Goal: Task Accomplishment & Management: Manage account settings

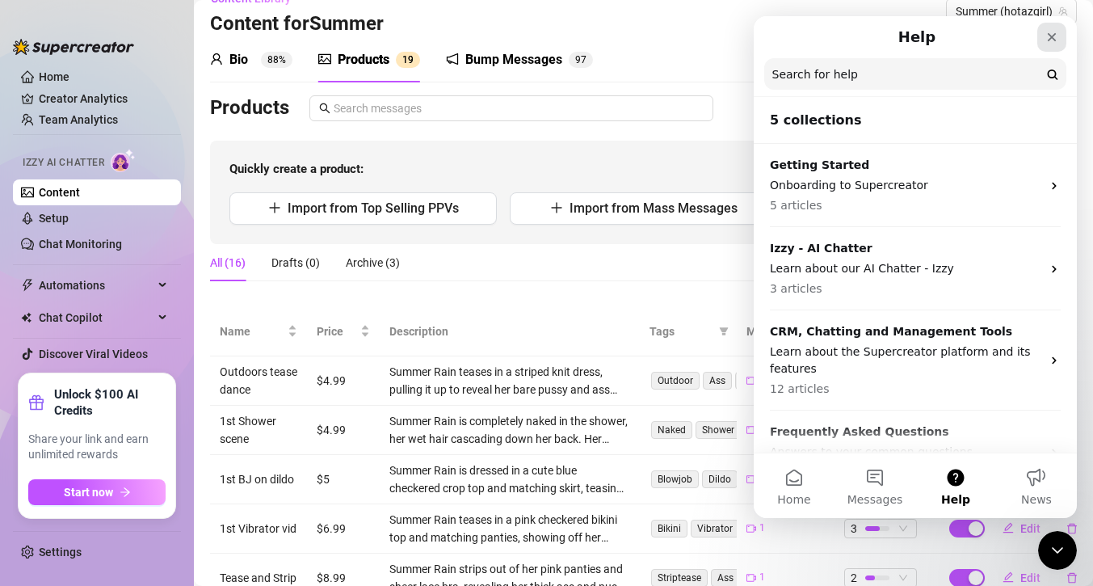
click at [1056, 37] on icon "Close" at bounding box center [1051, 37] width 13 height 13
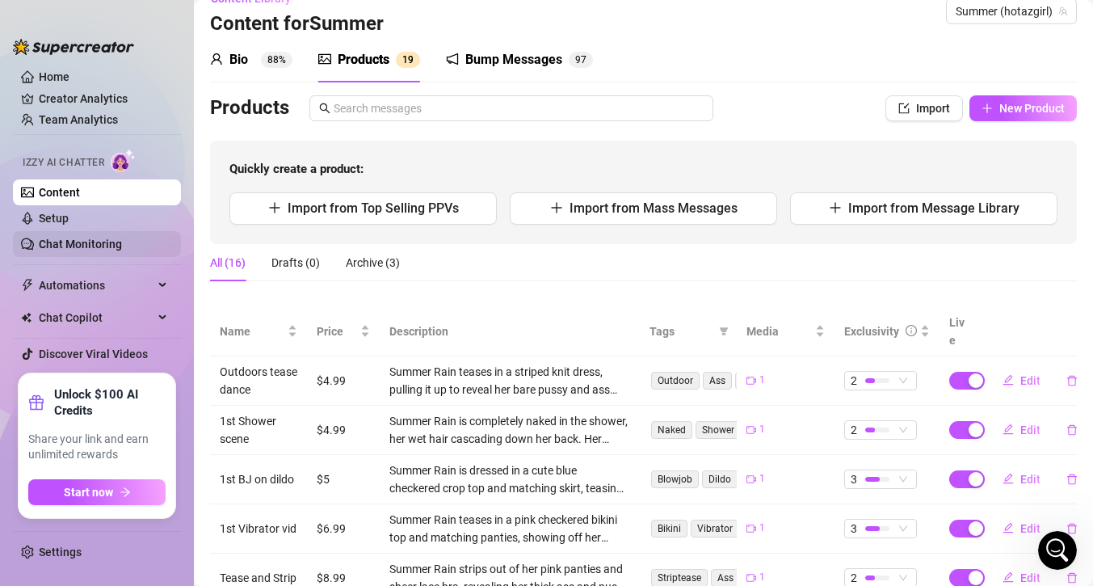
click at [90, 242] on link "Chat Monitoring" at bounding box center [80, 243] width 83 height 13
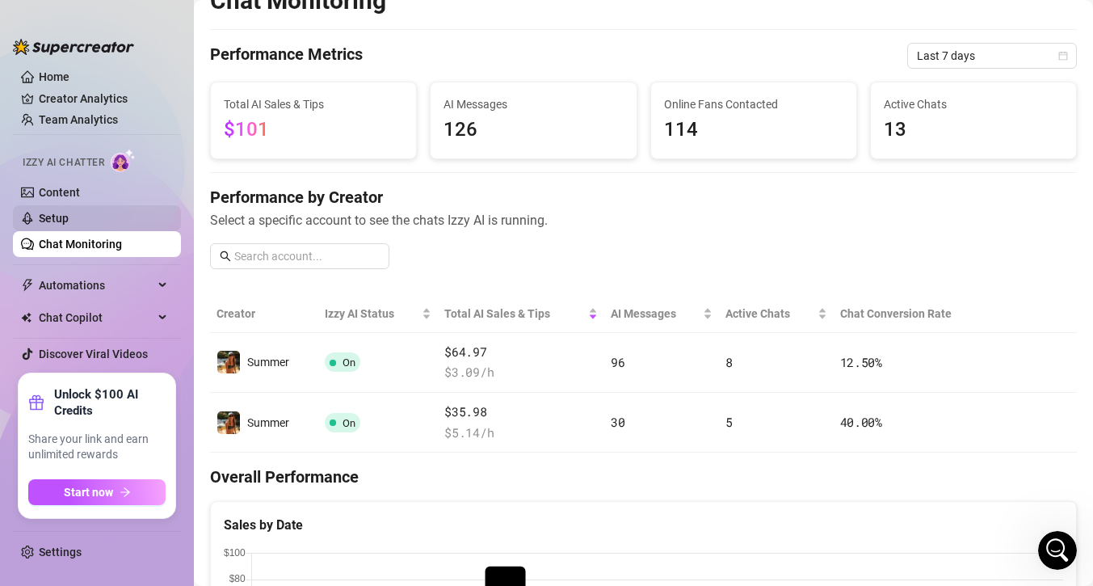
click at [58, 213] on link "Setup" at bounding box center [54, 218] width 30 height 13
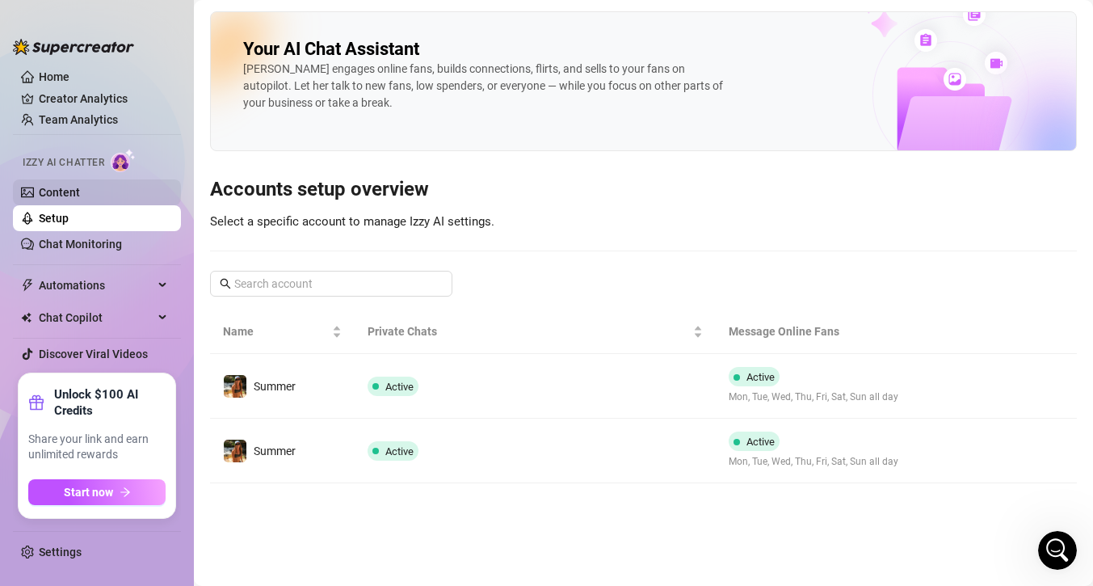
click at [60, 191] on link "Content" at bounding box center [59, 192] width 41 height 13
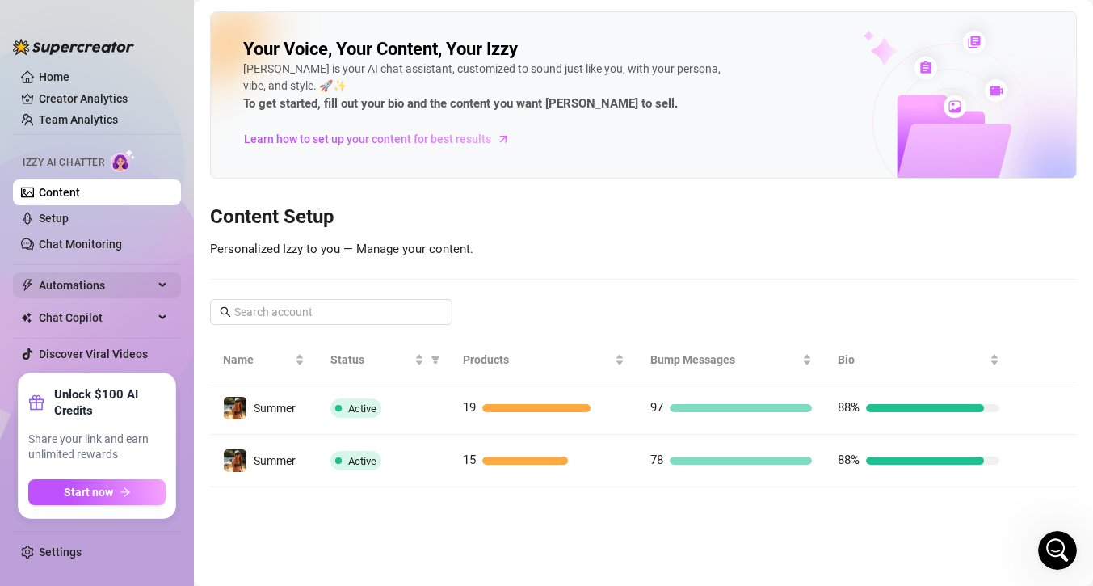
click at [79, 283] on span "Automations" at bounding box center [96, 285] width 115 height 26
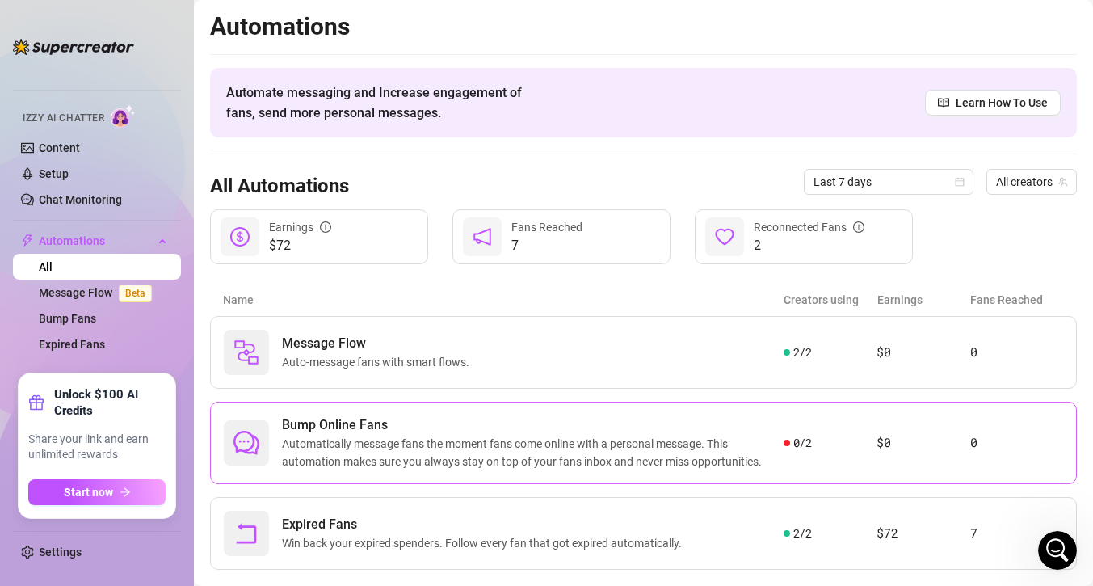
click at [351, 431] on span "Bump Online Fans" at bounding box center [533, 424] width 502 height 19
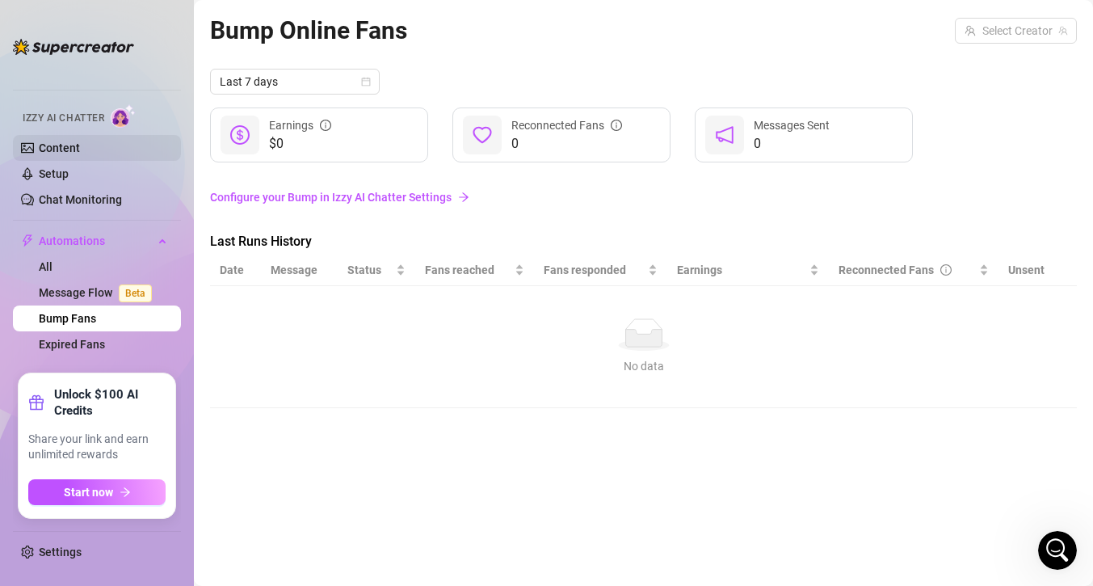
click at [53, 143] on link "Content" at bounding box center [59, 147] width 41 height 13
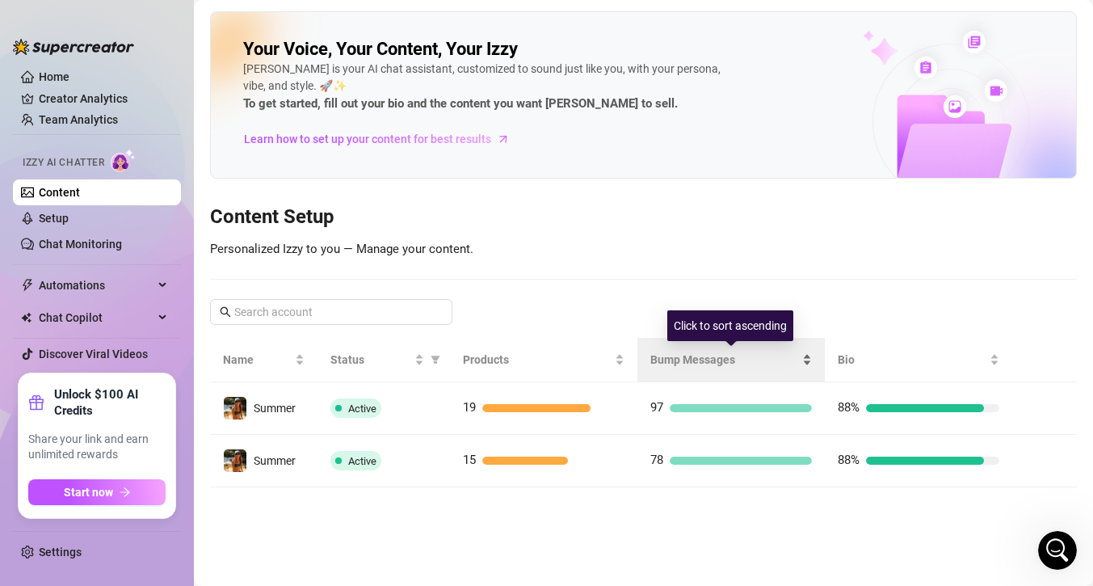
click at [695, 351] on div "Bump Messages" at bounding box center [731, 360] width 162 height 18
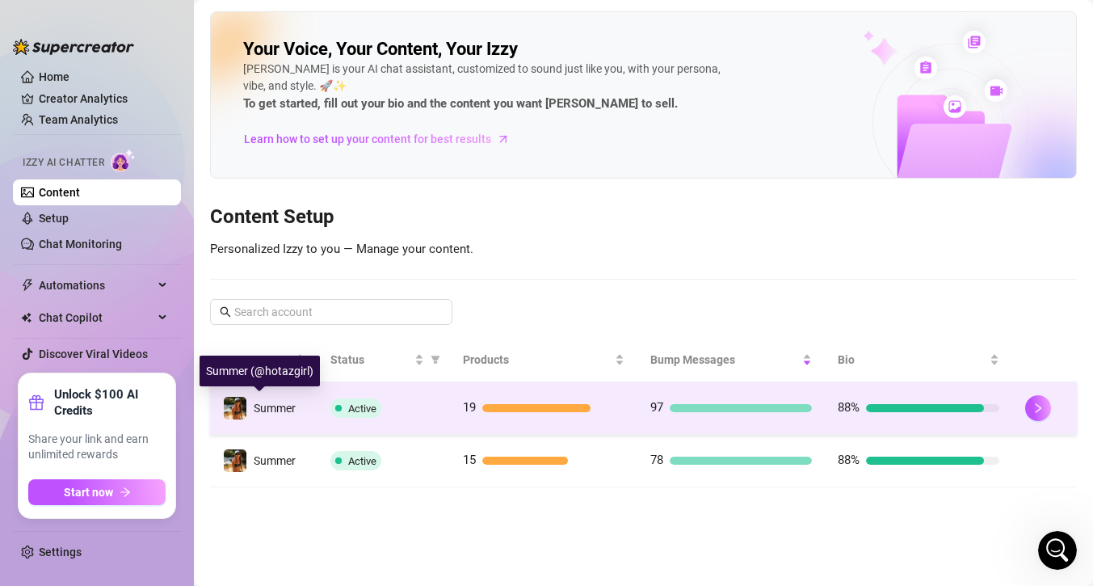
click at [239, 397] on img at bounding box center [235, 408] width 23 height 23
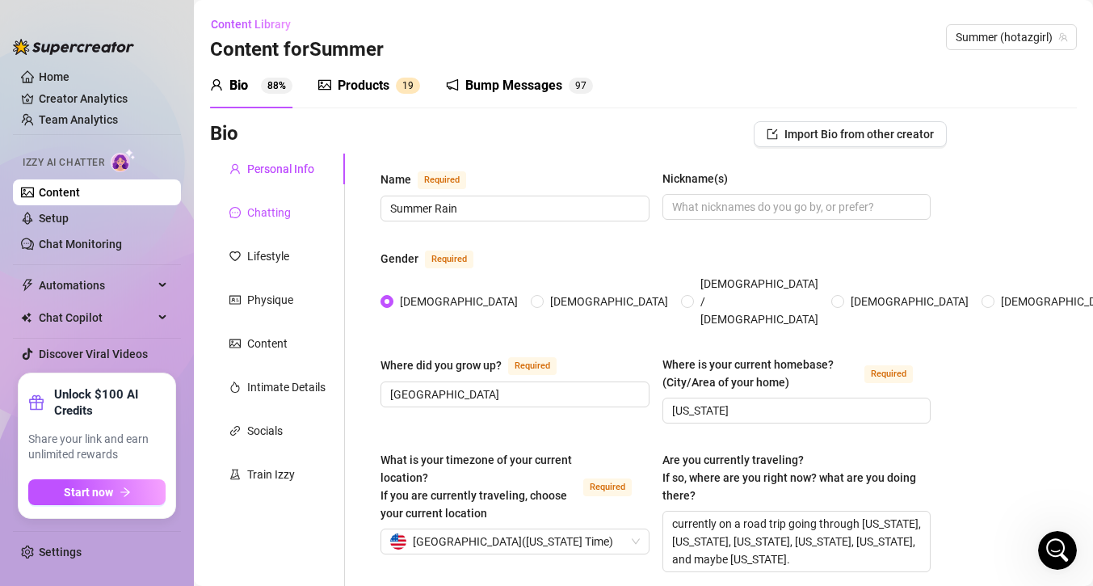
click at [258, 216] on div "Chatting" at bounding box center [269, 213] width 44 height 18
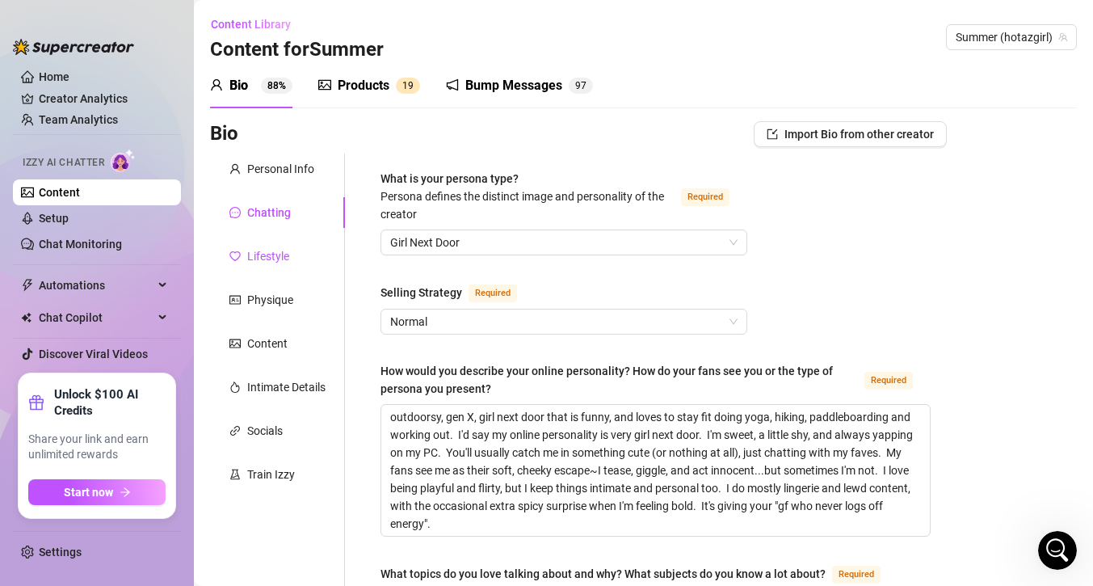
click at [255, 254] on div "Lifestyle" at bounding box center [268, 256] width 42 height 18
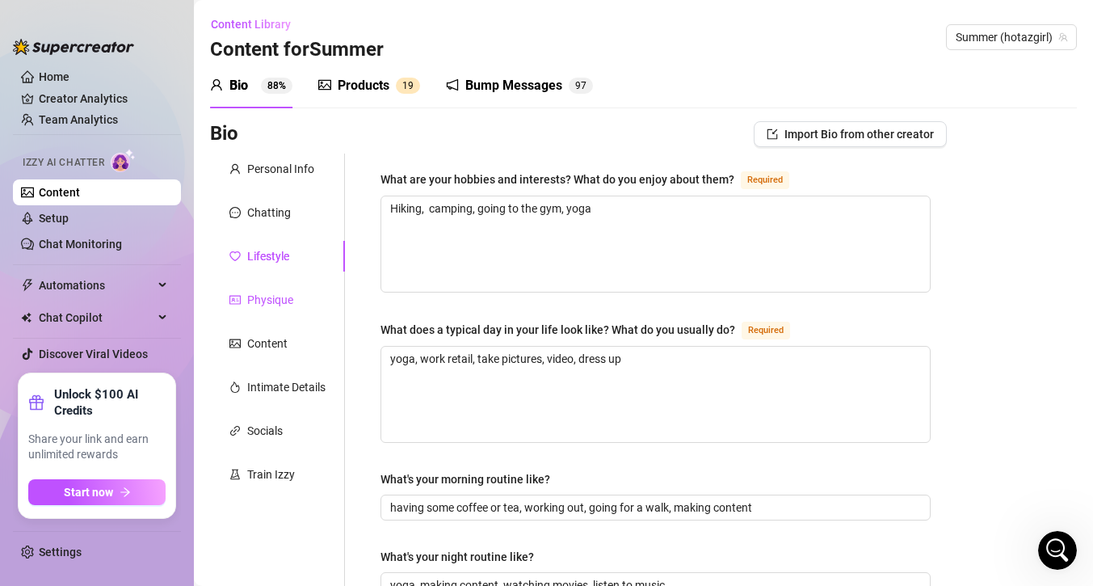
click at [254, 296] on div "Physique" at bounding box center [270, 300] width 46 height 18
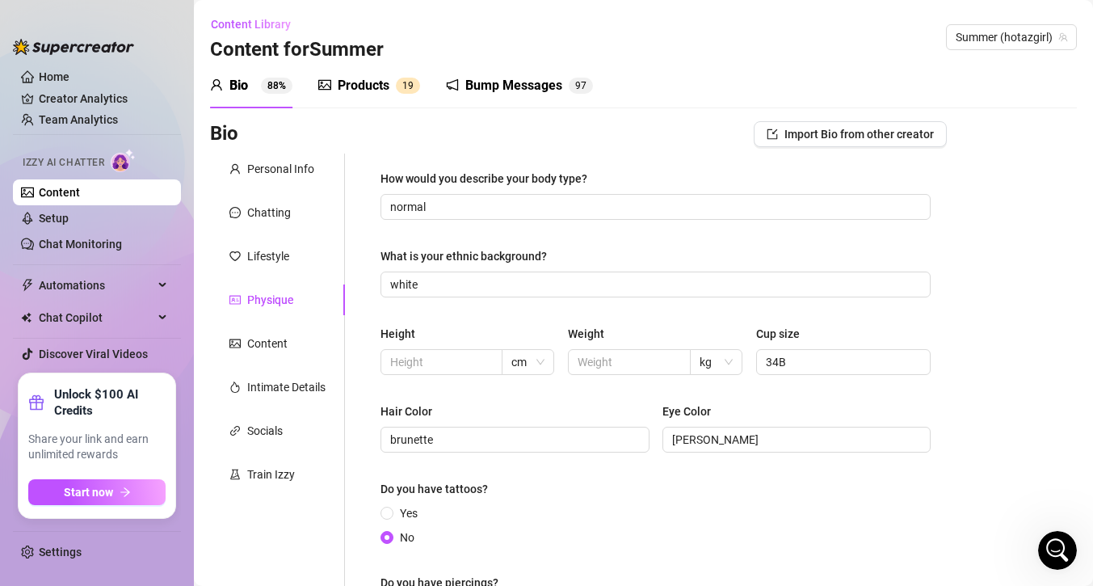
click at [475, 82] on div "Bump Messages" at bounding box center [513, 85] width 97 height 19
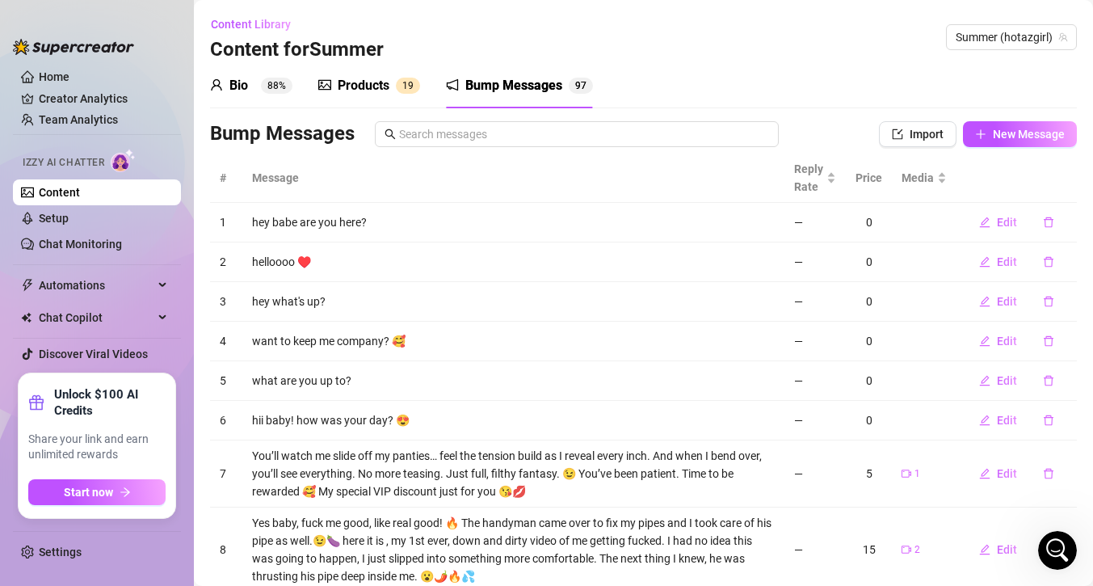
click at [355, 80] on div "Products" at bounding box center [364, 85] width 52 height 19
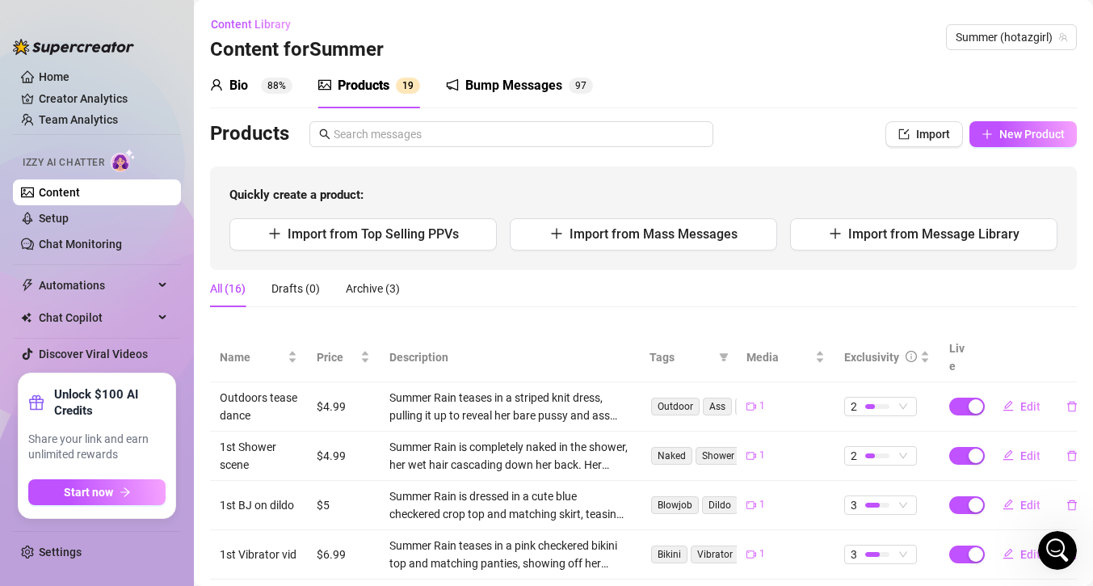
click at [245, 78] on div "Bio" at bounding box center [238, 85] width 19 height 19
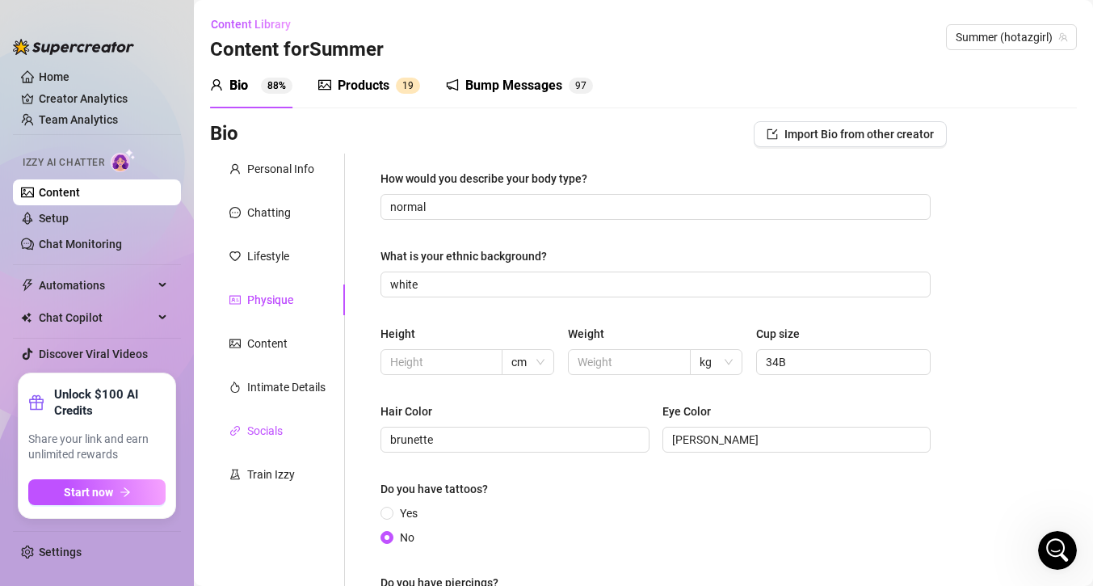
click at [258, 433] on div "Socials" at bounding box center [265, 431] width 36 height 18
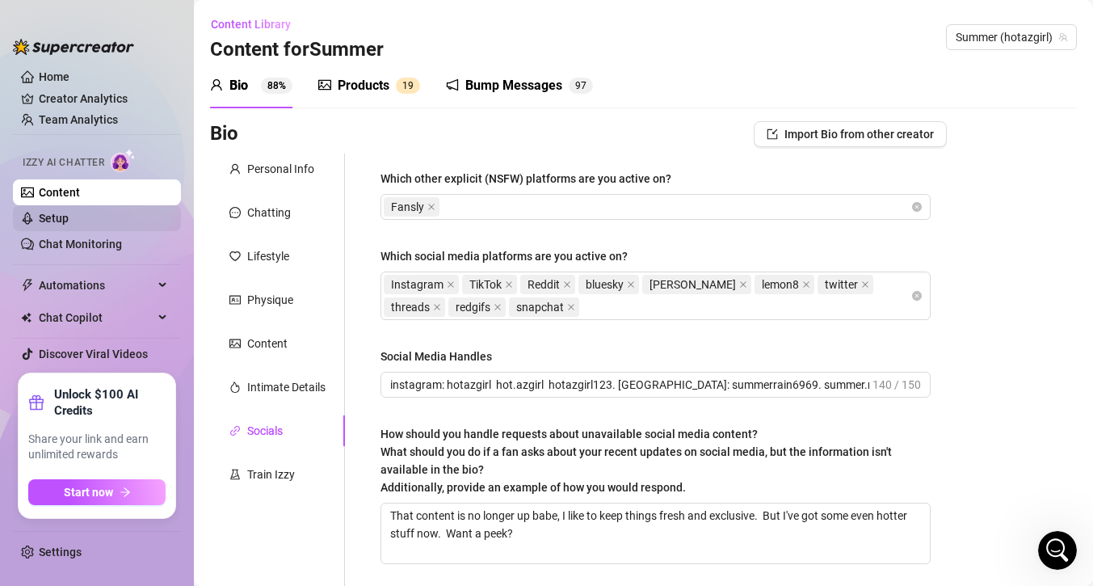
click at [61, 212] on link "Setup" at bounding box center [54, 218] width 30 height 13
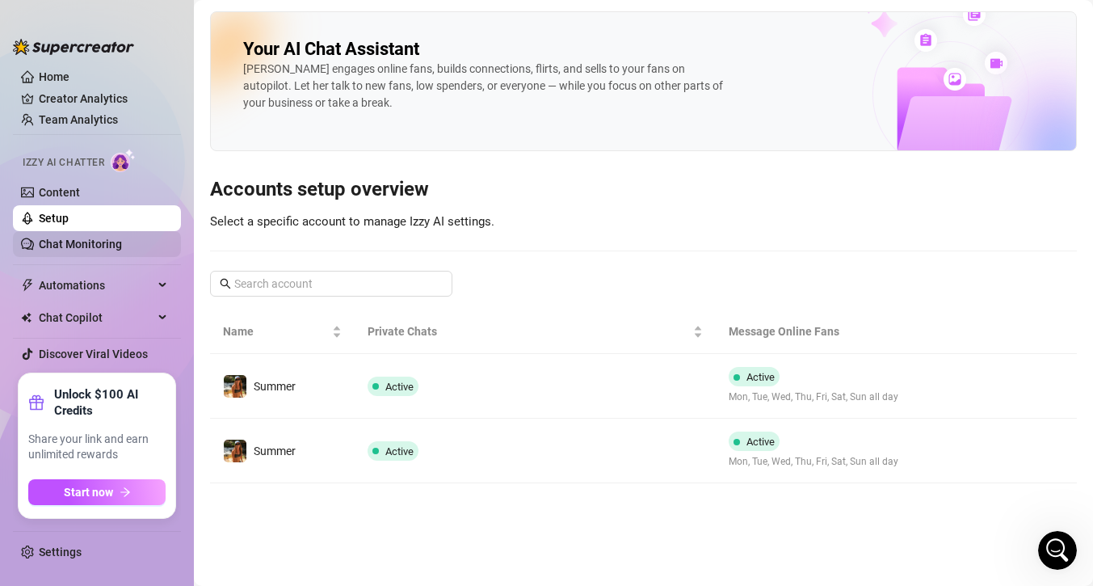
click at [71, 242] on link "Chat Monitoring" at bounding box center [80, 243] width 83 height 13
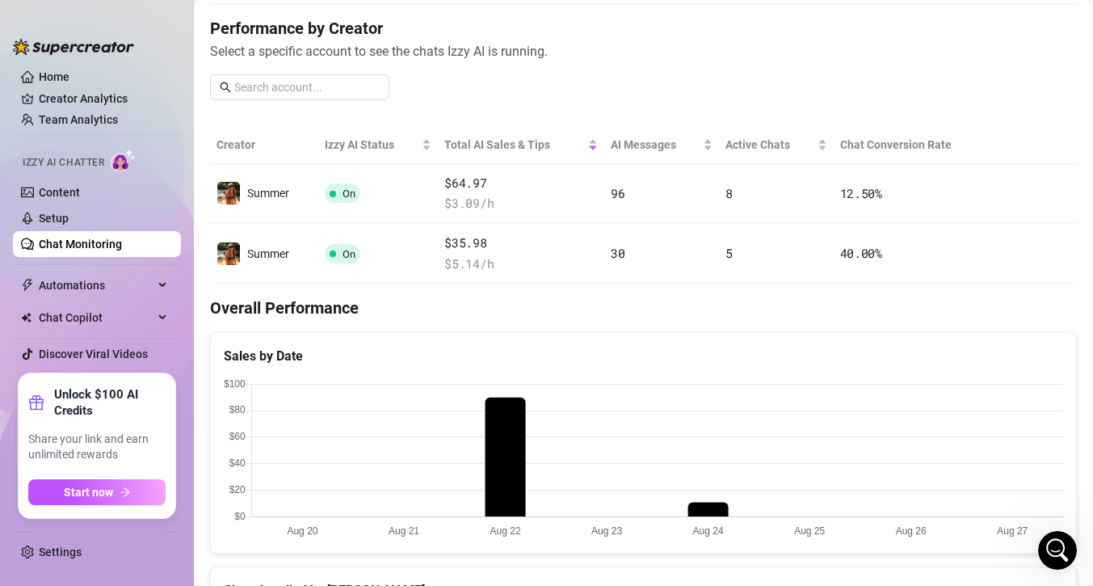
scroll to position [64, 0]
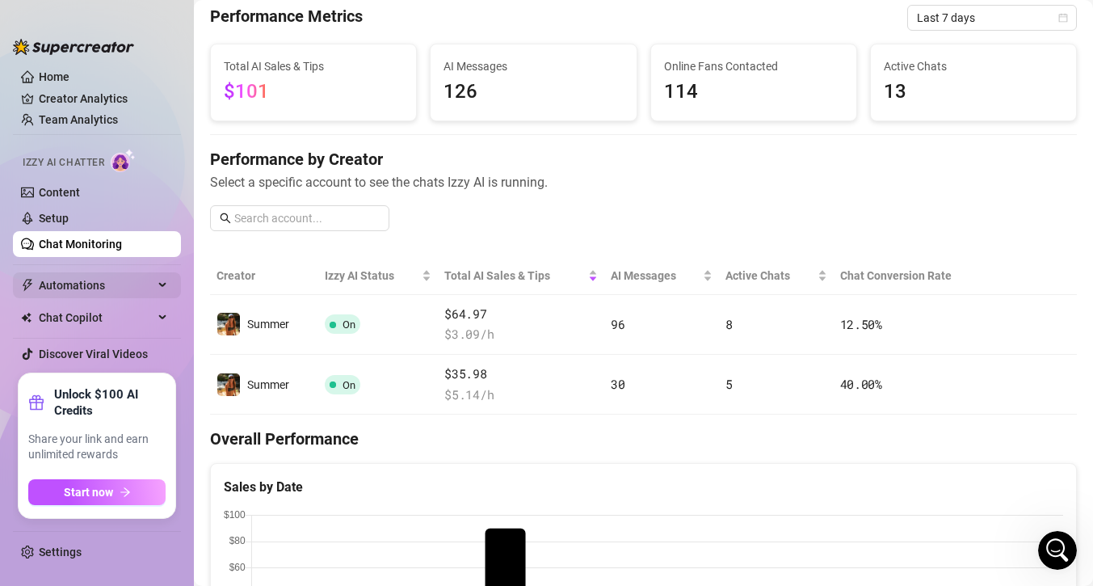
click at [96, 289] on span "Automations" at bounding box center [96, 285] width 115 height 26
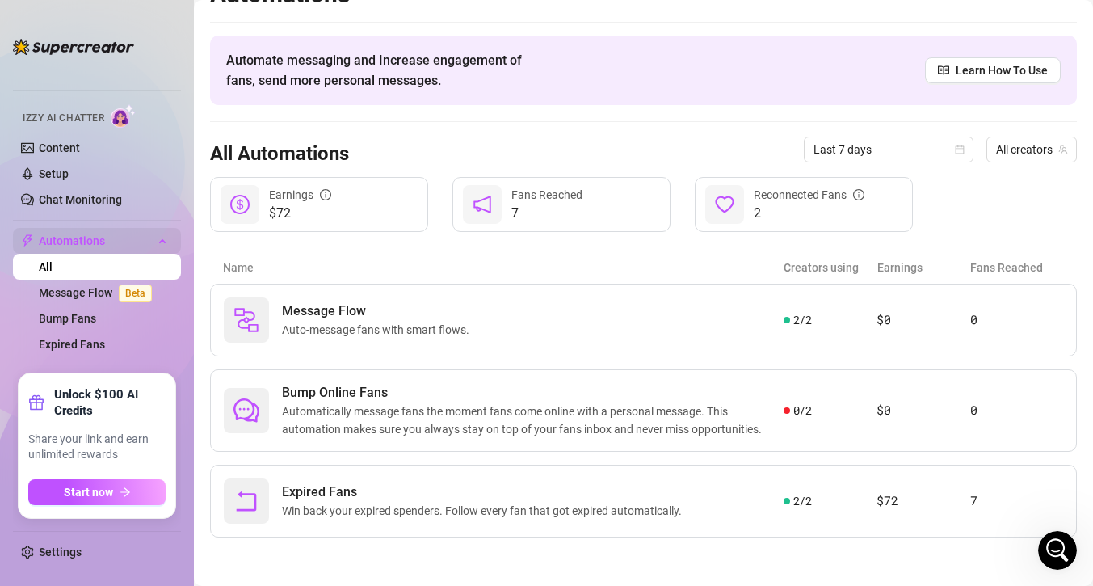
scroll to position [32, 0]
click at [86, 293] on link "Message Flow Beta" at bounding box center [99, 292] width 120 height 13
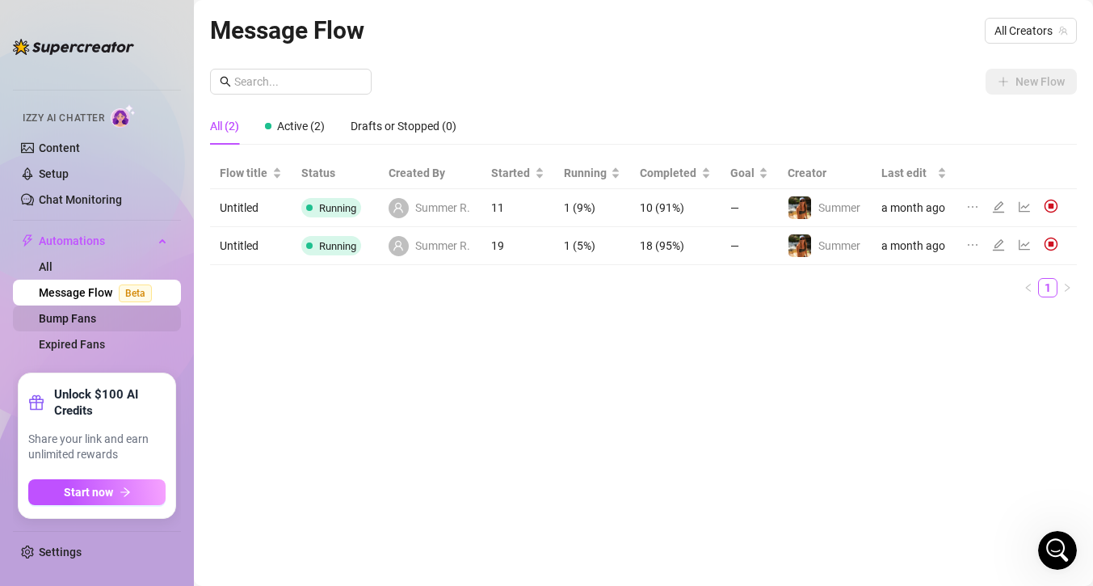
click at [71, 318] on link "Bump Fans" at bounding box center [67, 318] width 57 height 13
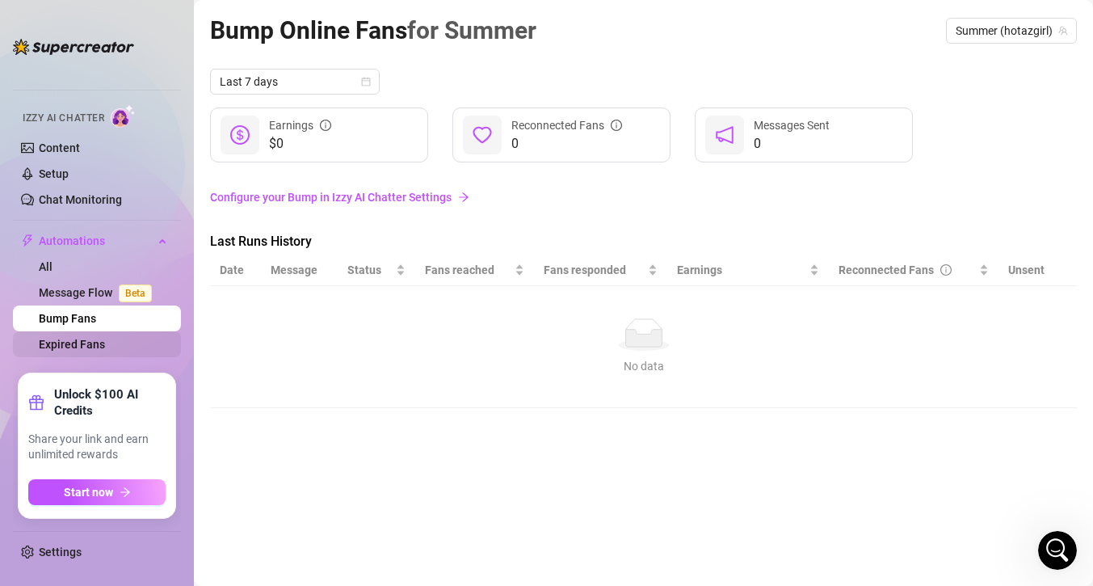
click at [70, 344] on link "Expired Fans" at bounding box center [72, 344] width 66 height 13
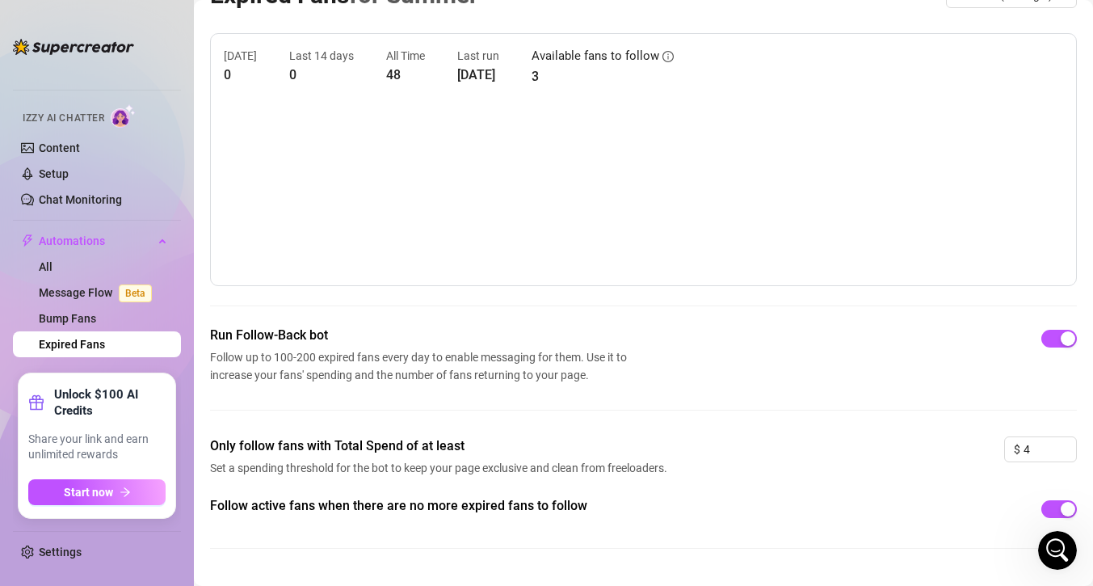
scroll to position [6, 0]
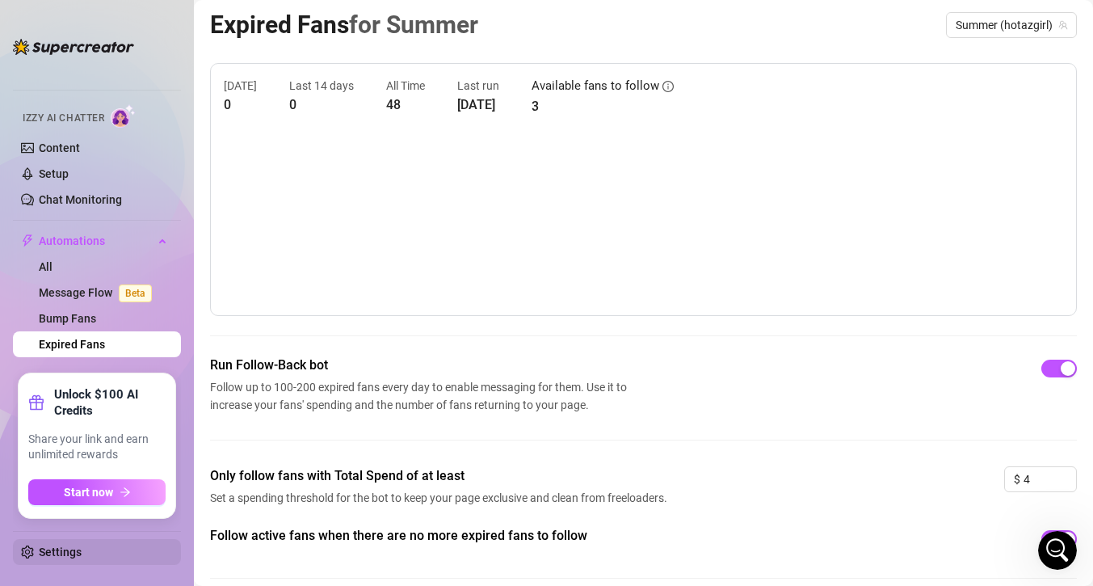
click at [82, 545] on link "Settings" at bounding box center [60, 551] width 43 height 13
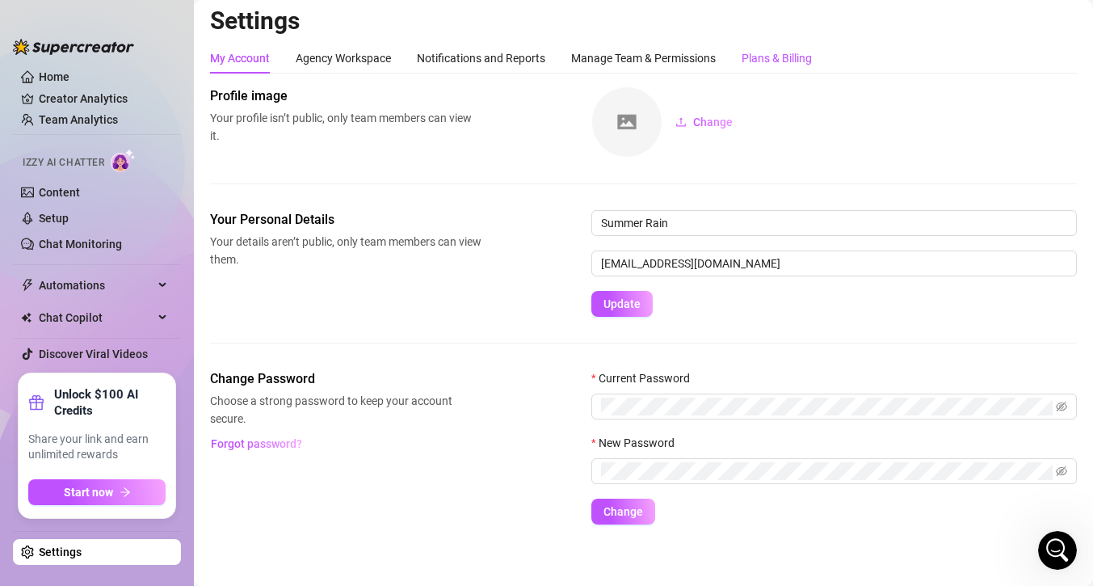
click at [772, 57] on div "Plans & Billing" at bounding box center [776, 58] width 70 height 18
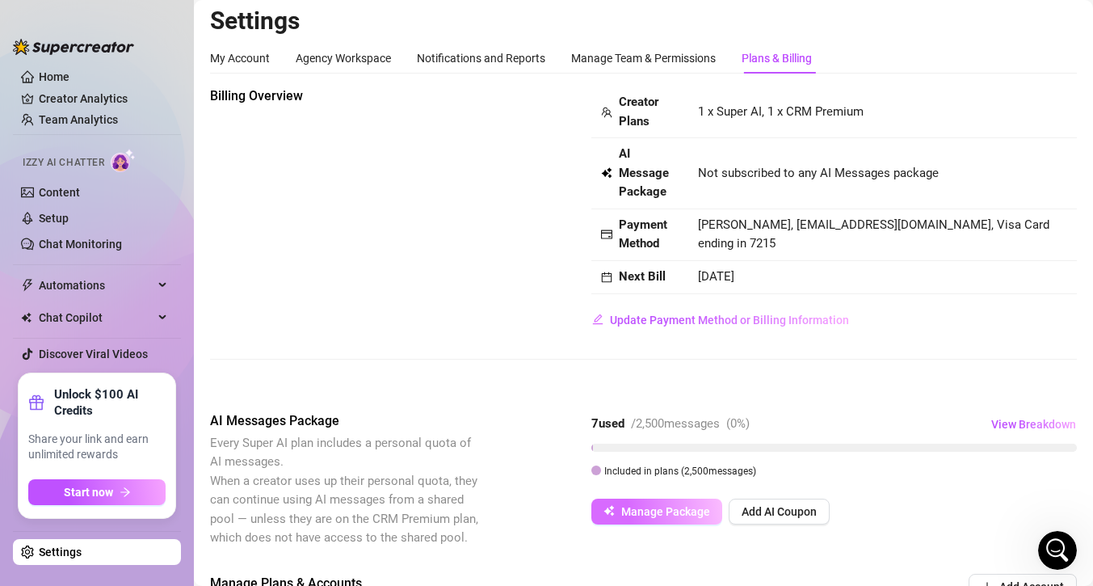
click at [673, 513] on span "Manage Package" at bounding box center [665, 511] width 89 height 13
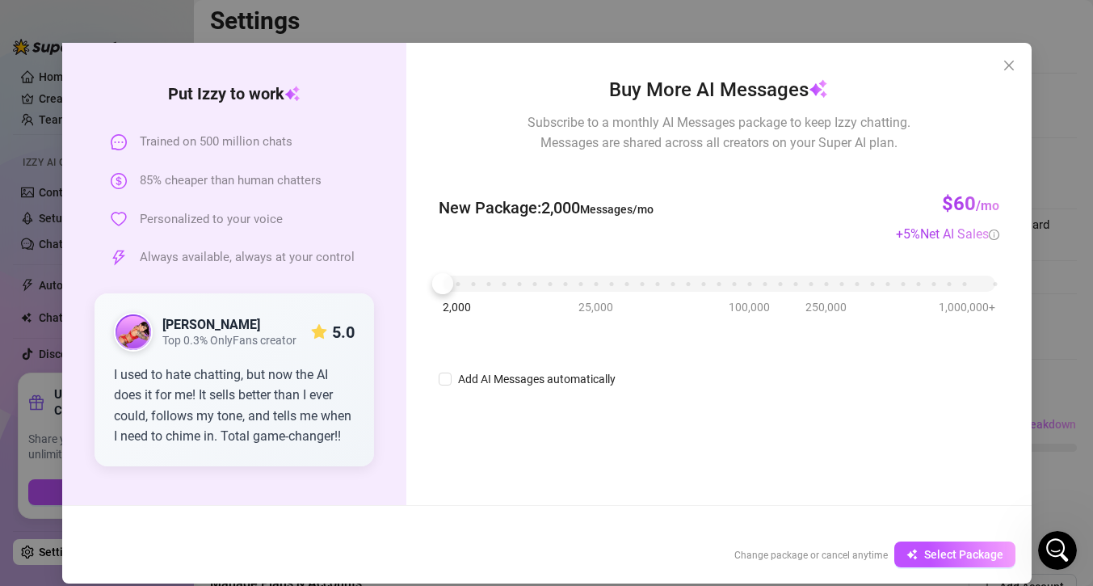
scroll to position [31, 0]
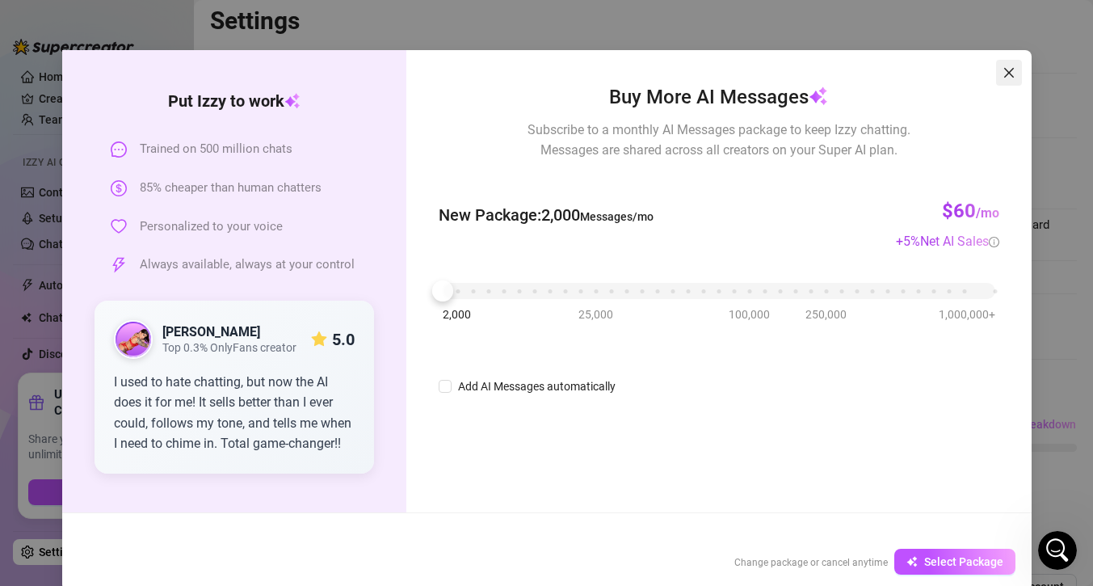
click at [1014, 79] on button "Close" at bounding box center [1009, 73] width 26 height 26
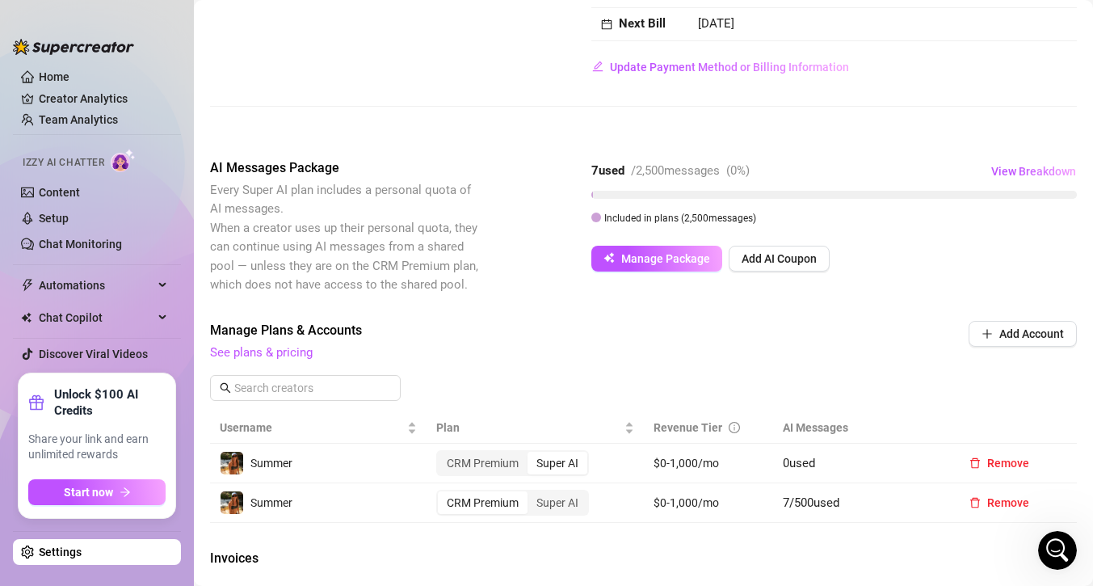
scroll to position [274, 0]
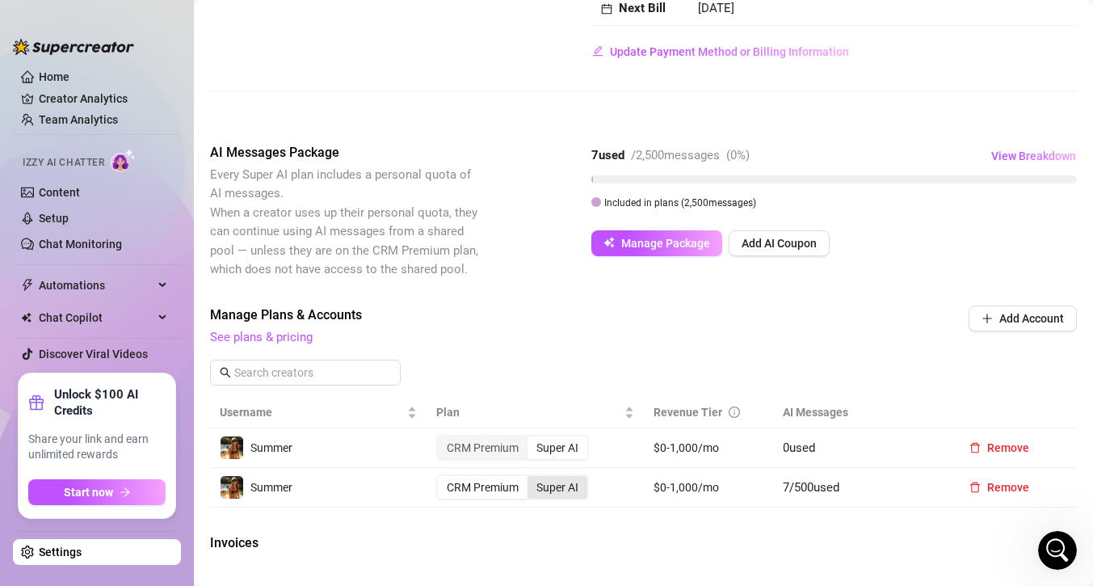
click at [569, 486] on div "Super AI" at bounding box center [557, 487] width 60 height 23
click at [531, 478] on input "Super AI" at bounding box center [531, 478] width 0 height 0
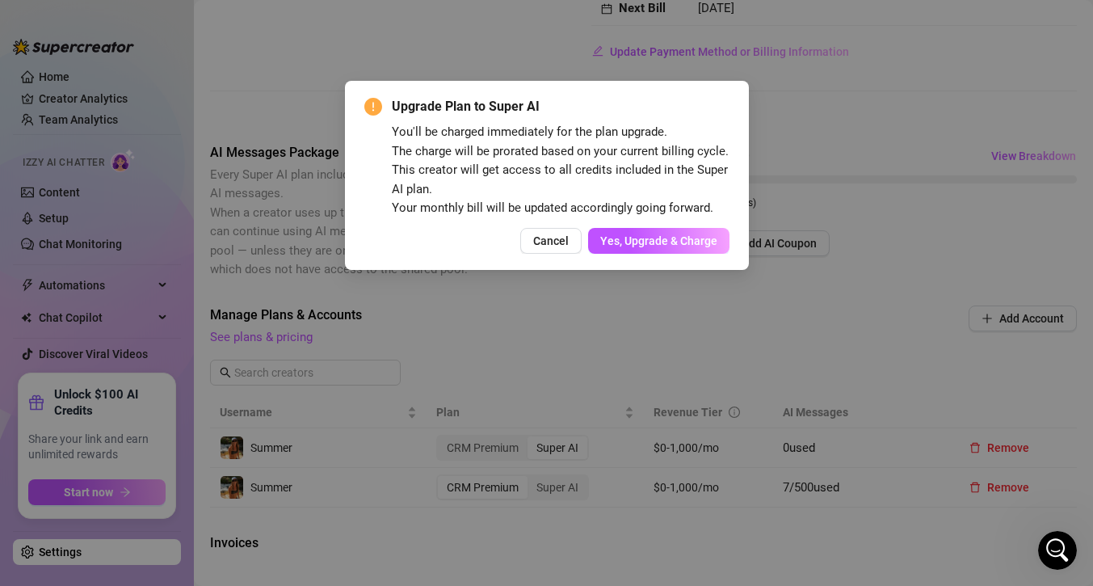
click at [582, 354] on div "Upgrade Plan to Super AI You'll be charged immediately for the plan upgrade. Th…" at bounding box center [546, 293] width 1093 height 586
click at [547, 242] on span "Cancel" at bounding box center [551, 240] width 36 height 13
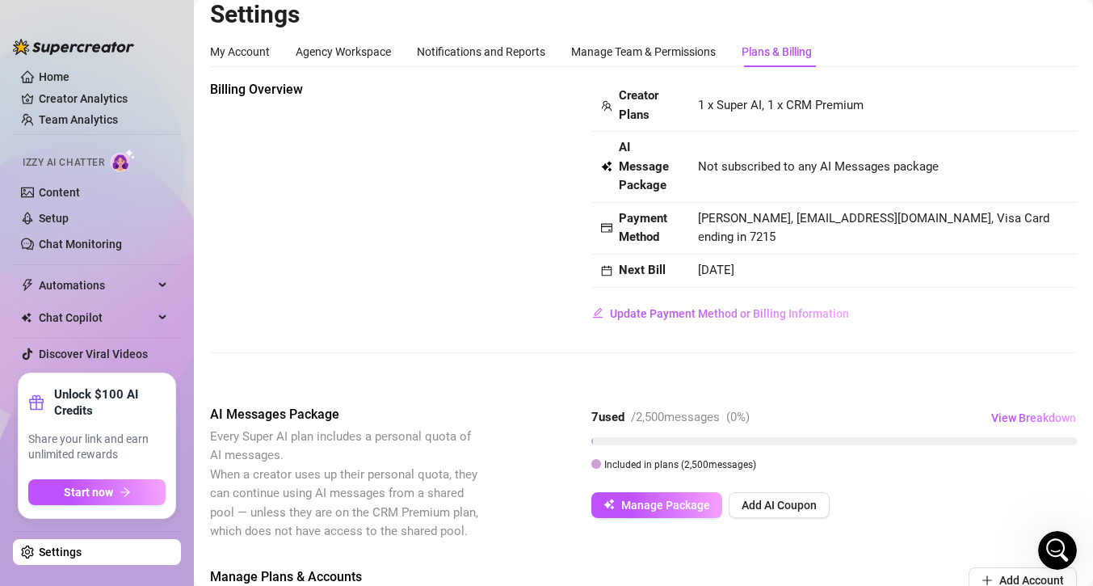
scroll to position [17, 0]
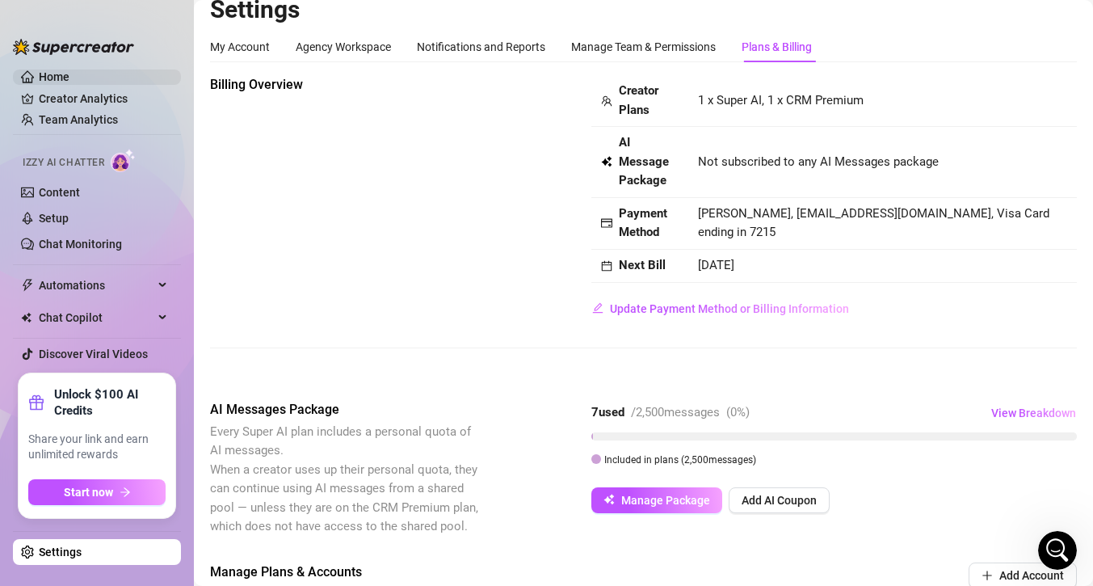
click at [55, 76] on link "Home" at bounding box center [54, 76] width 31 height 13
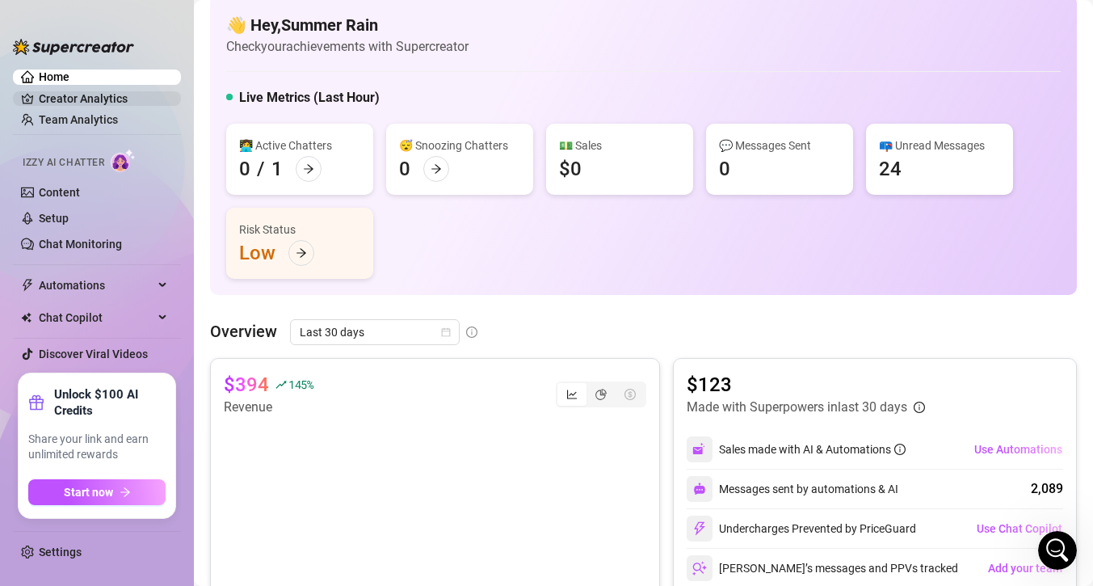
click at [107, 97] on link "Creator Analytics" at bounding box center [103, 99] width 129 height 26
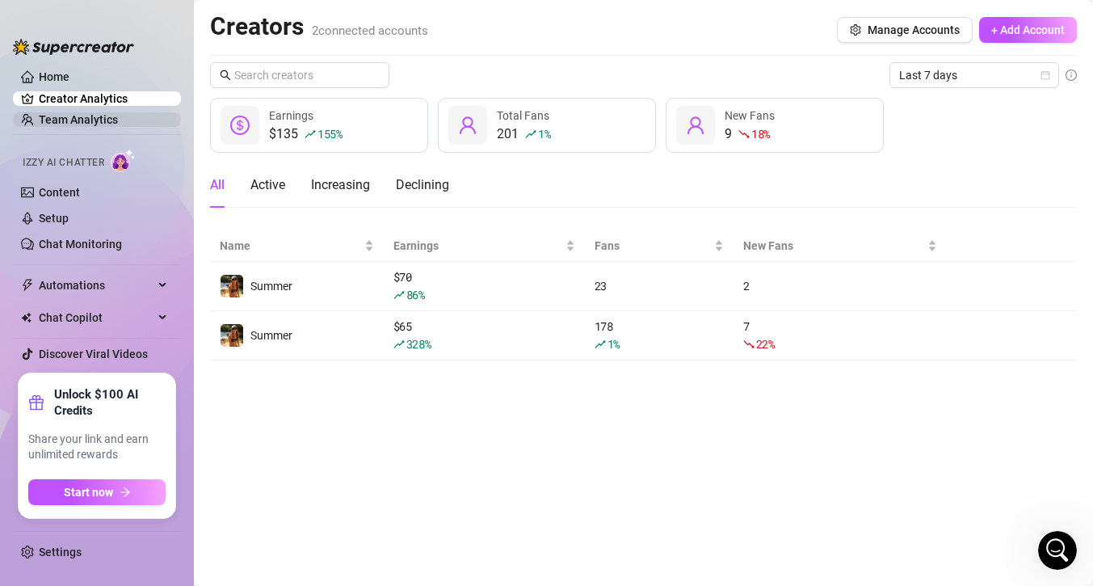
click at [100, 116] on link "Team Analytics" at bounding box center [78, 119] width 79 height 13
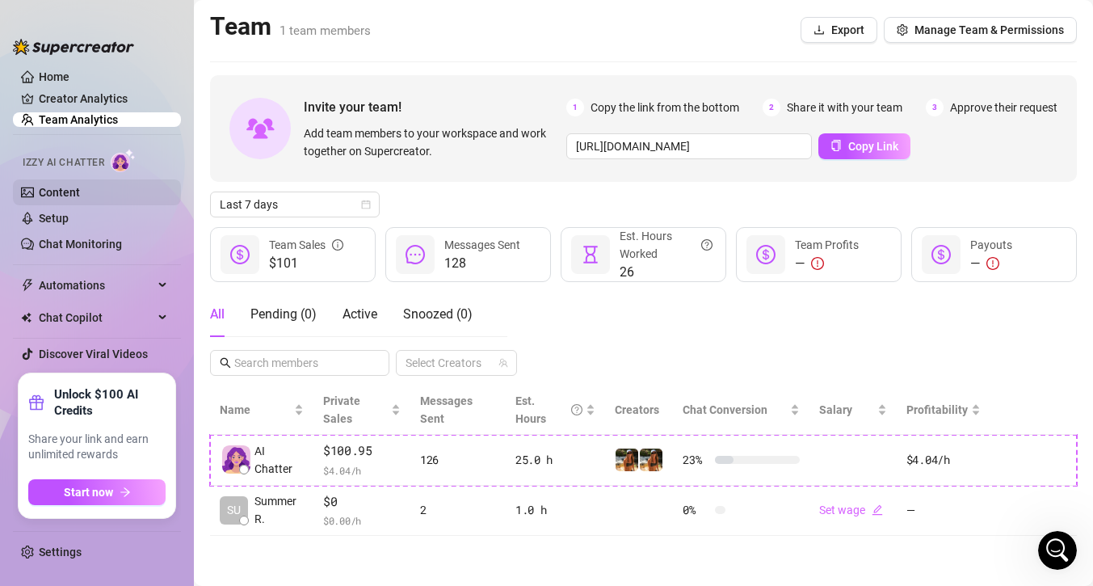
click at [68, 186] on link "Content" at bounding box center [59, 192] width 41 height 13
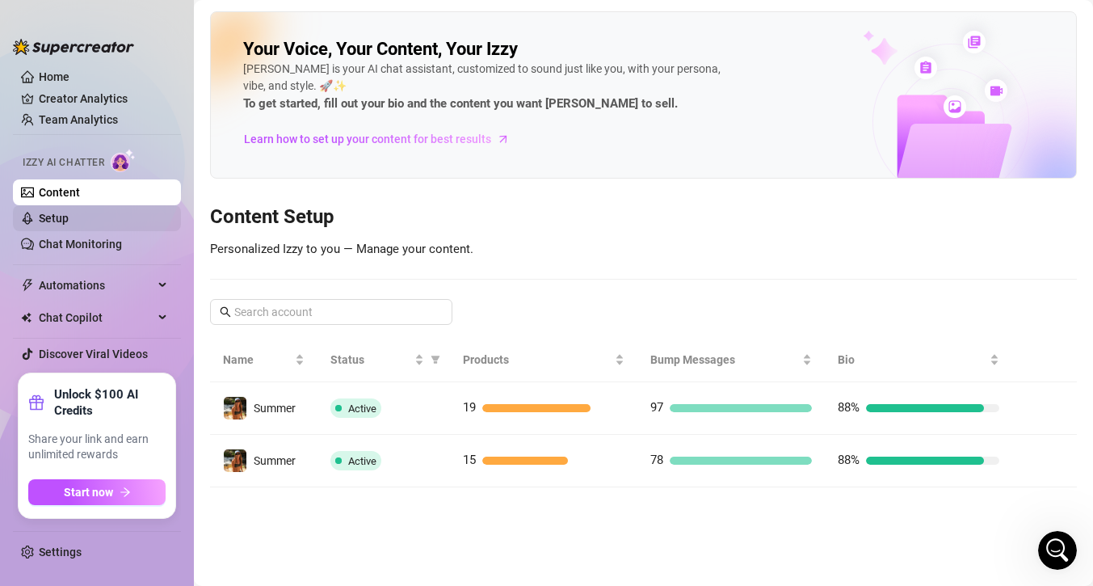
click at [69, 214] on link "Setup" at bounding box center [54, 218] width 30 height 13
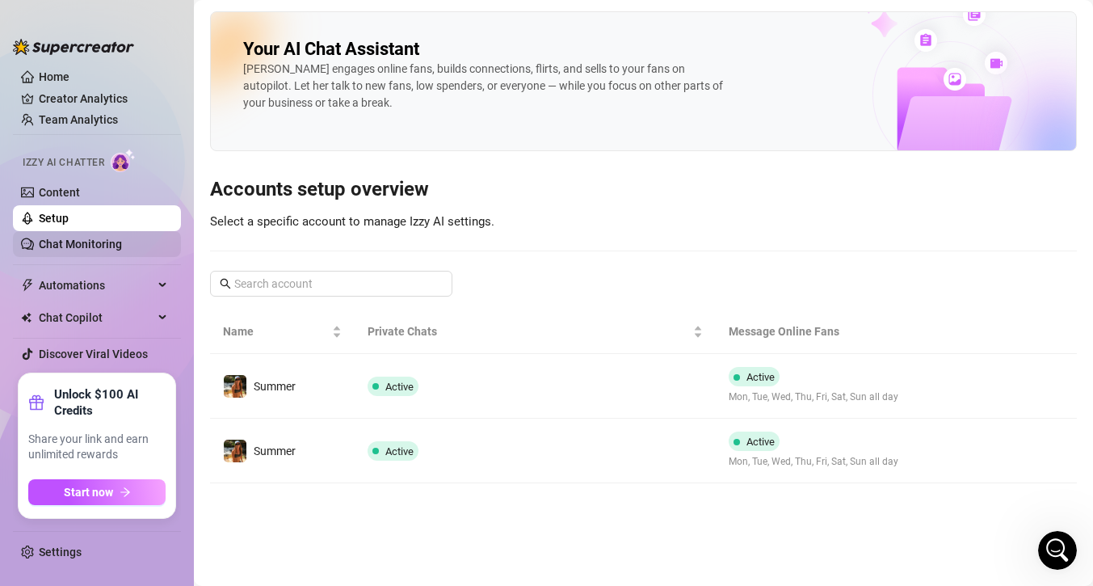
click at [78, 240] on link "Chat Monitoring" at bounding box center [80, 243] width 83 height 13
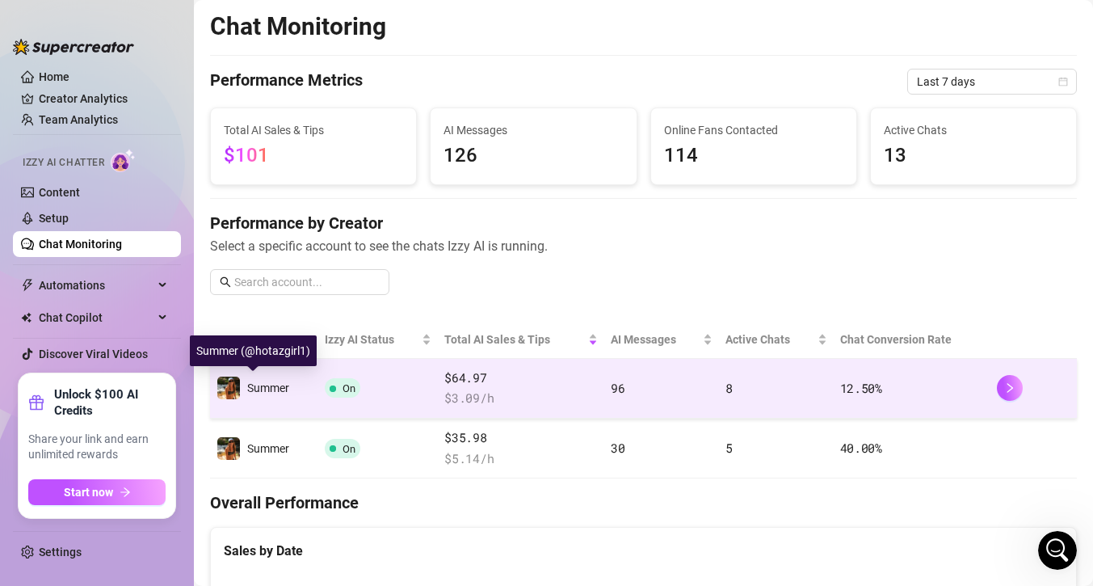
click at [233, 383] on img at bounding box center [228, 387] width 23 height 23
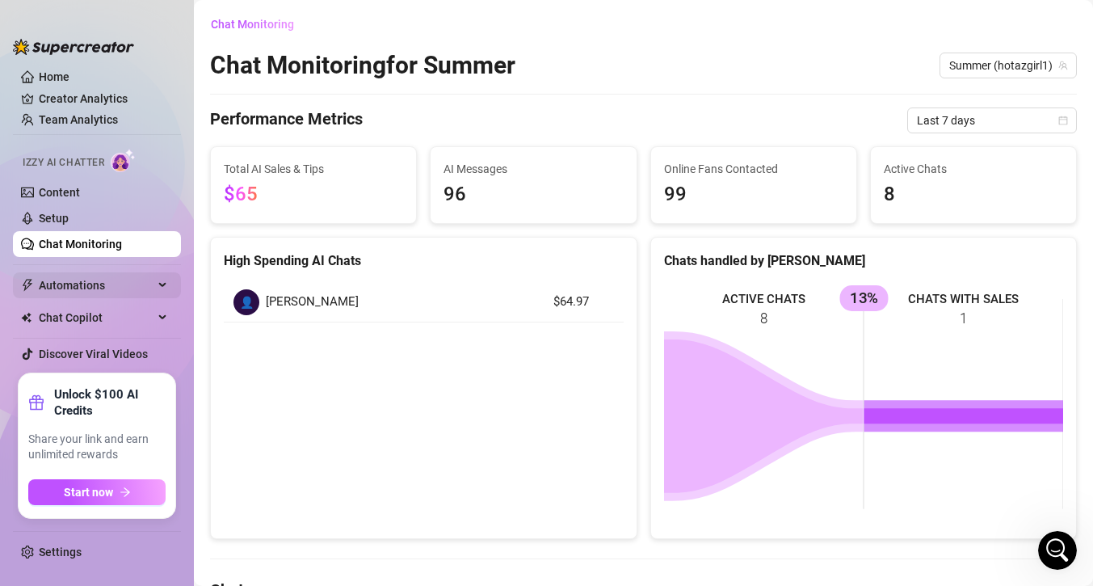
click at [141, 279] on span "Automations" at bounding box center [96, 285] width 115 height 26
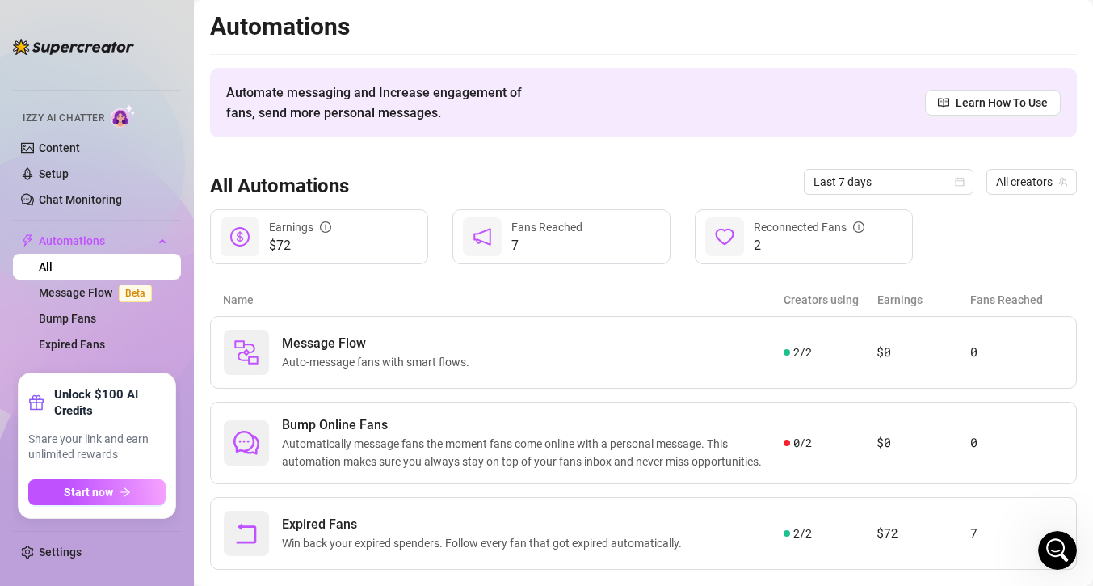
scroll to position [32, 0]
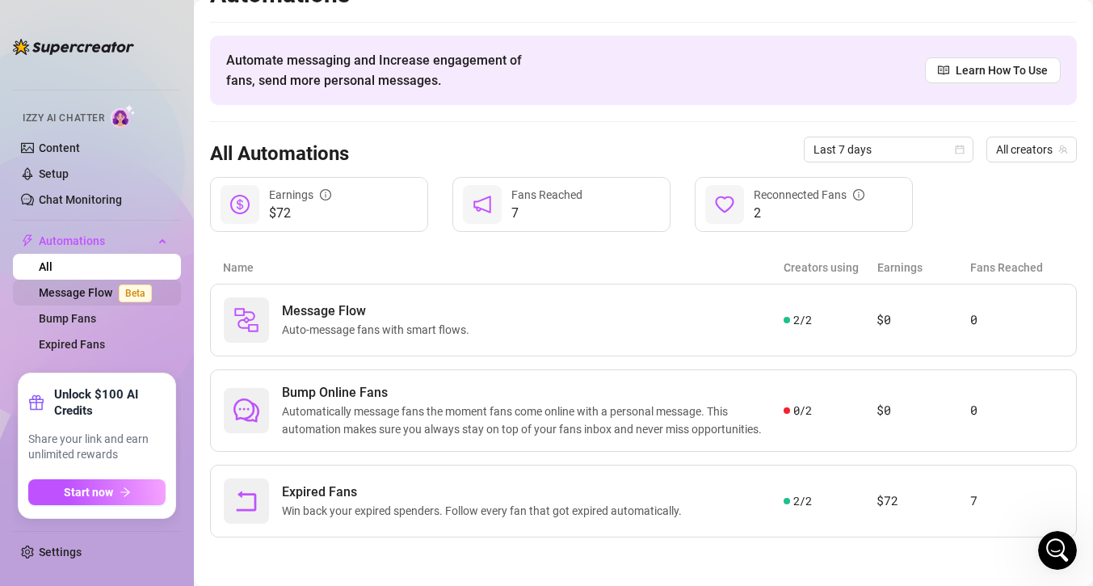
click at [80, 294] on link "Message Flow Beta" at bounding box center [99, 292] width 120 height 13
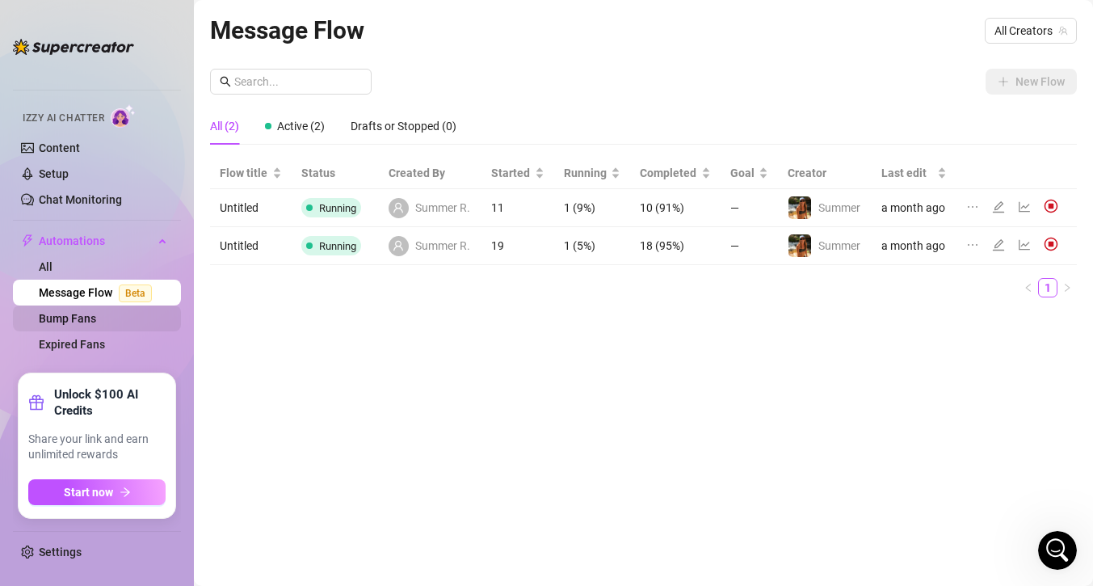
click at [78, 318] on link "Bump Fans" at bounding box center [67, 318] width 57 height 13
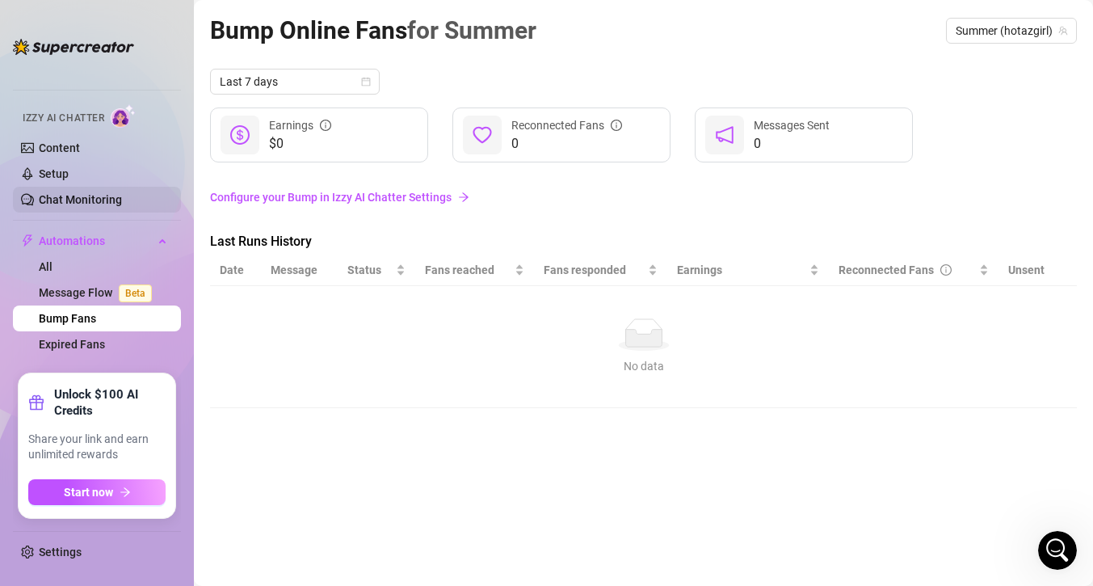
click at [74, 193] on link "Chat Monitoring" at bounding box center [80, 199] width 83 height 13
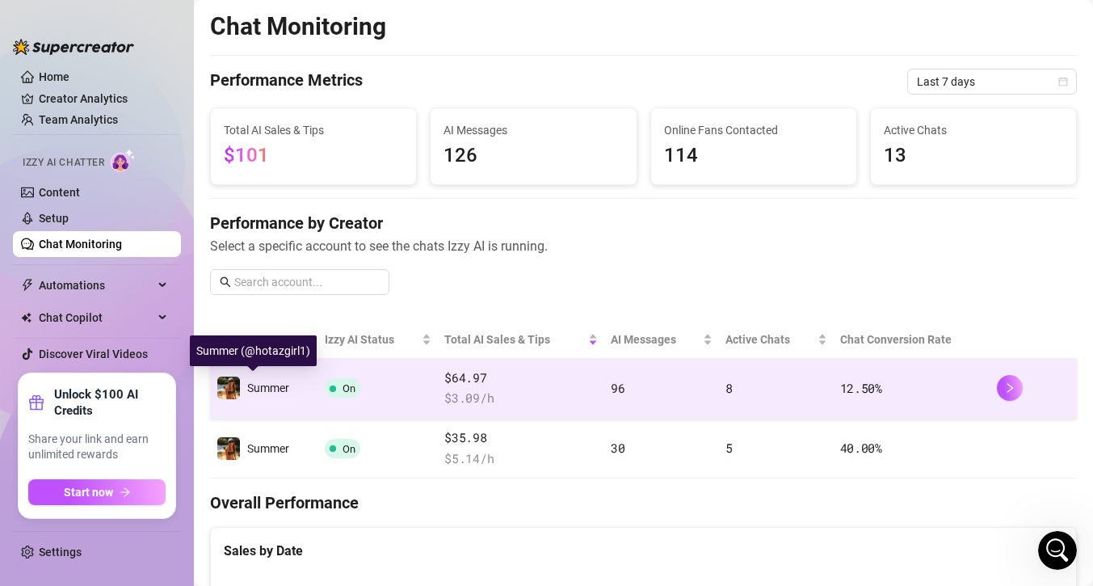
click at [254, 388] on span "Summer" at bounding box center [268, 387] width 42 height 13
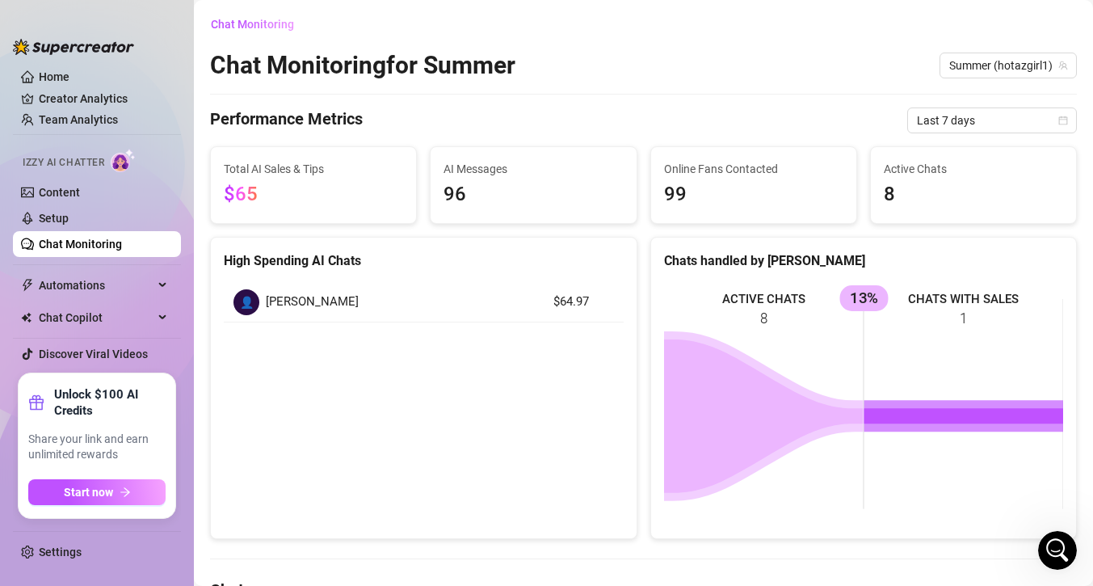
click at [122, 237] on link "Chat Monitoring" at bounding box center [80, 243] width 83 height 13
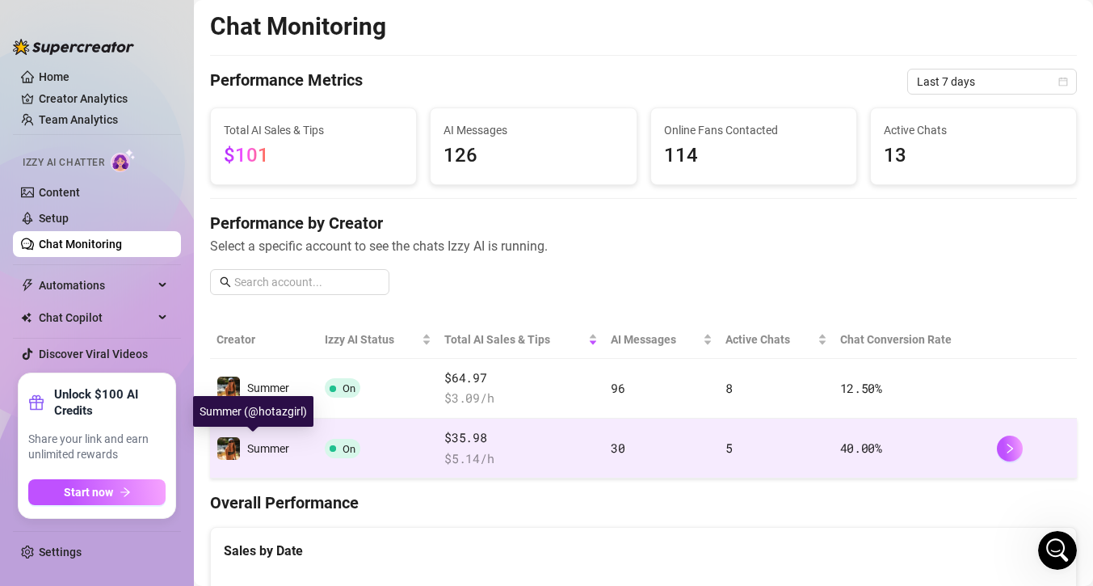
click at [272, 447] on span "Summer" at bounding box center [268, 448] width 42 height 13
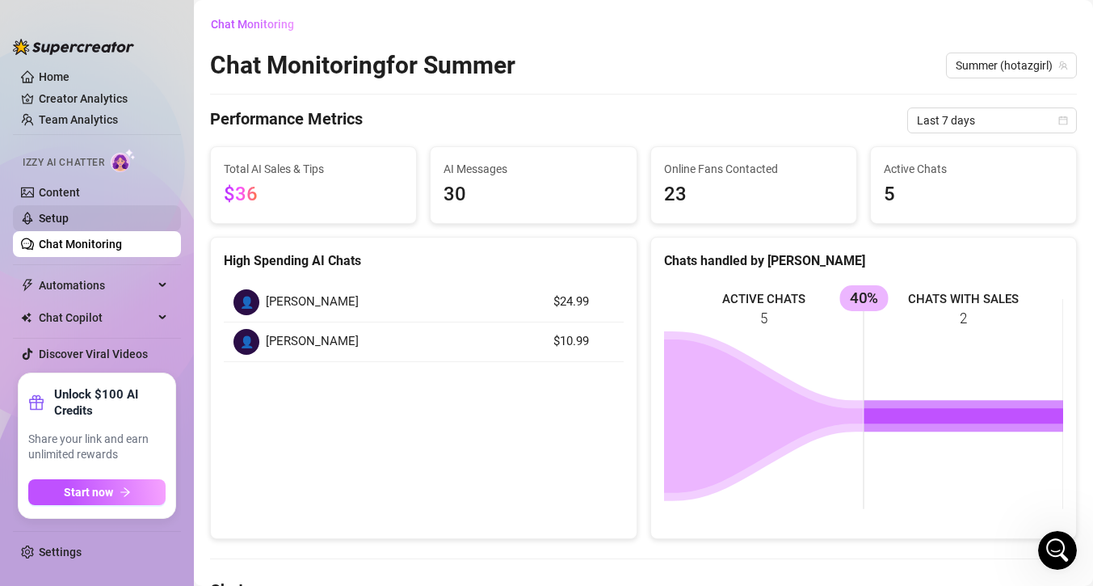
click at [69, 214] on link "Setup" at bounding box center [54, 218] width 30 height 13
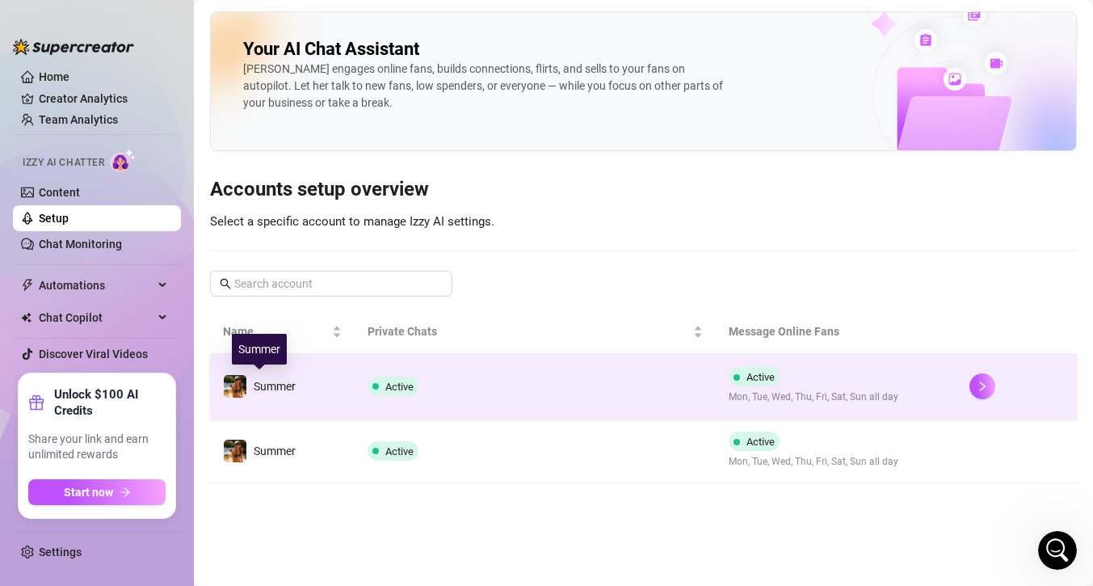
click at [242, 392] on img at bounding box center [235, 386] width 23 height 23
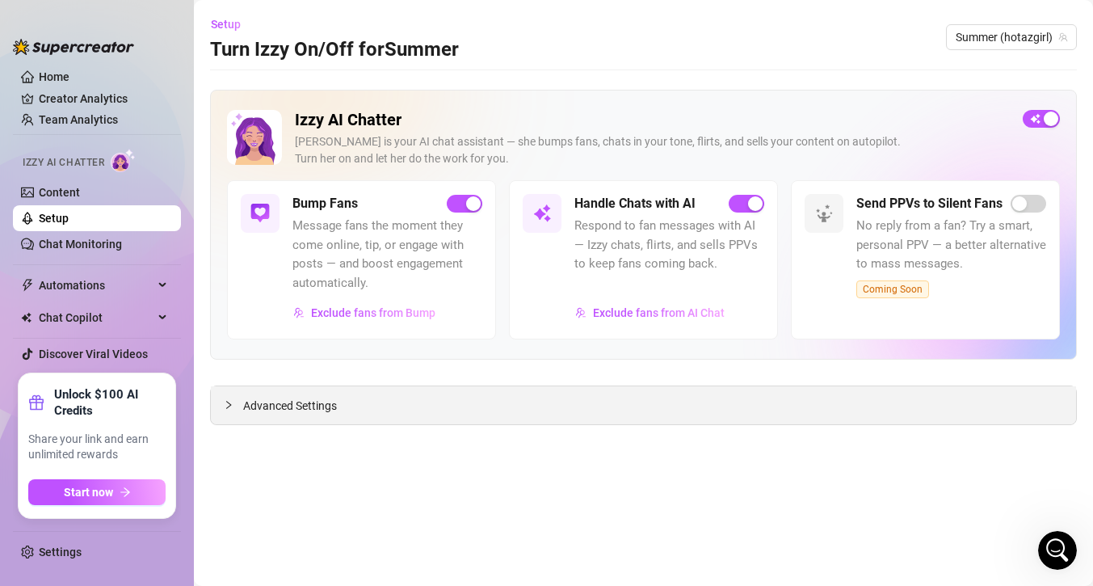
click at [279, 408] on span "Advanced Settings" at bounding box center [290, 406] width 94 height 18
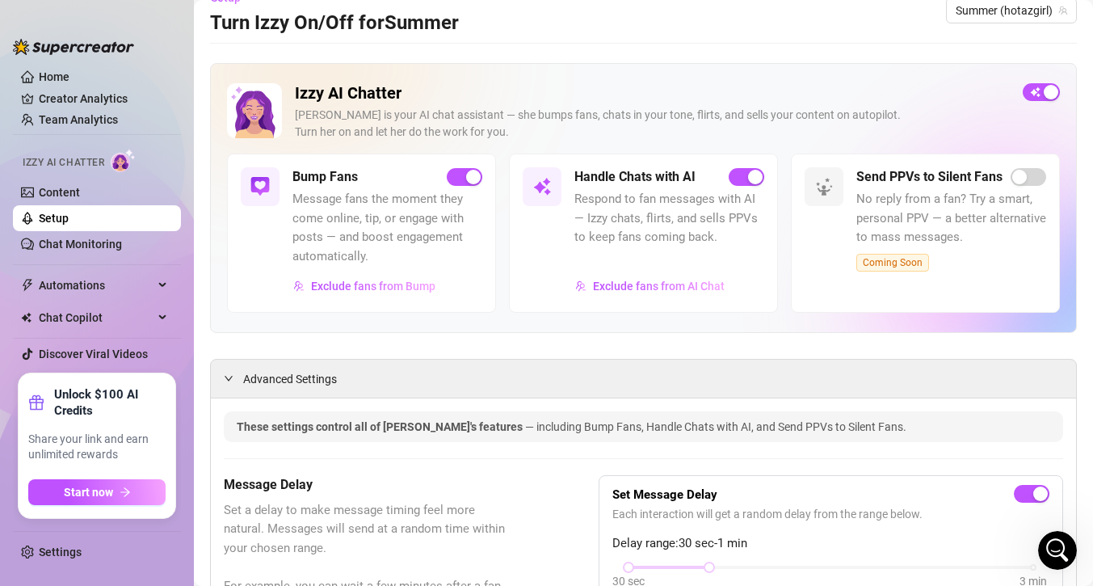
scroll to position [21, 0]
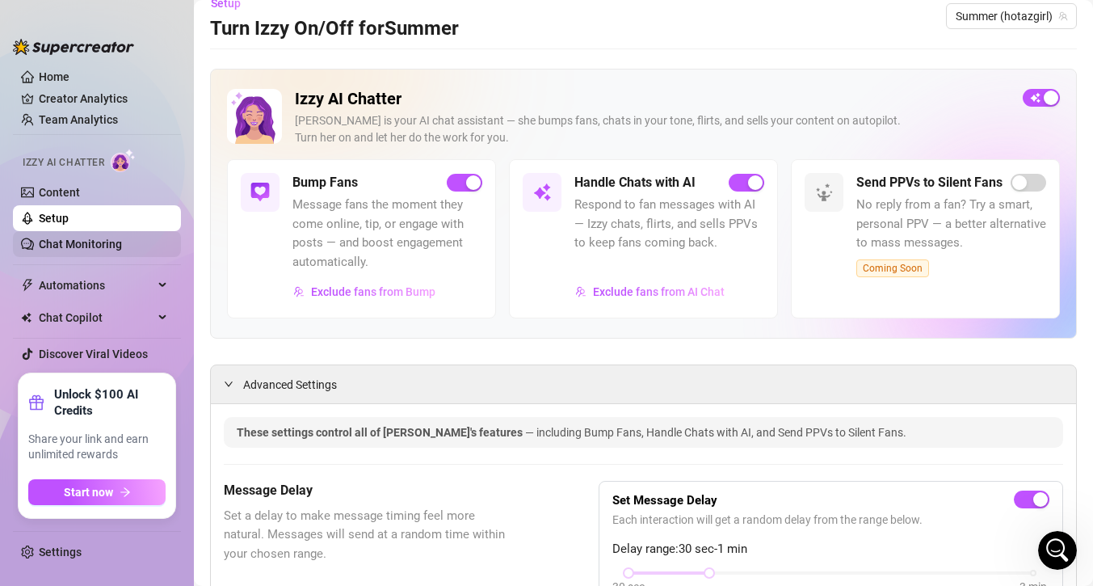
click at [122, 239] on link "Chat Monitoring" at bounding box center [80, 243] width 83 height 13
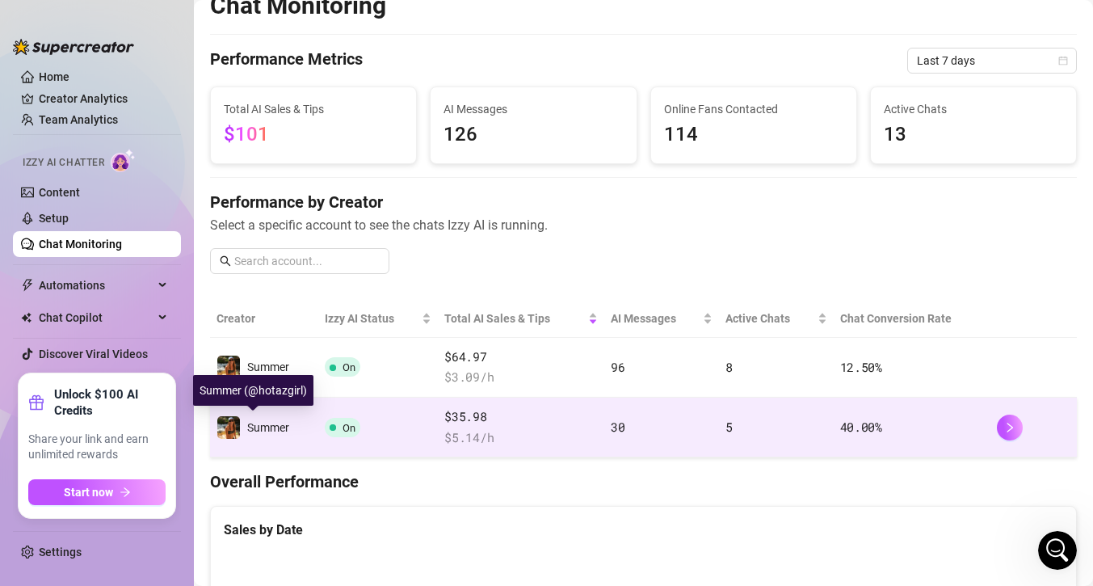
click at [264, 415] on div "Summer" at bounding box center [252, 427] width 73 height 24
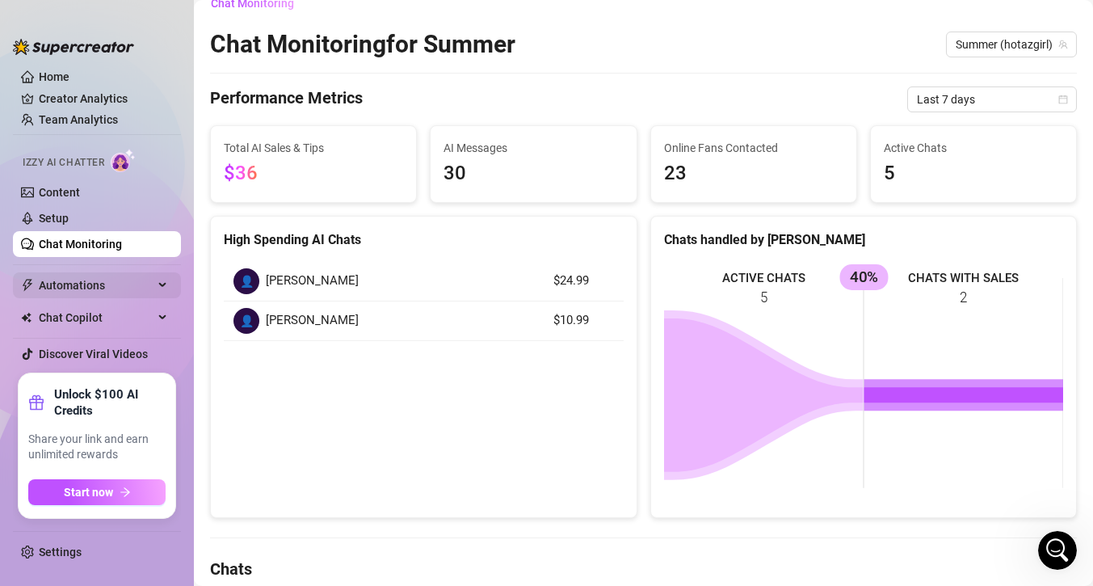
click at [82, 289] on span "Automations" at bounding box center [96, 285] width 115 height 26
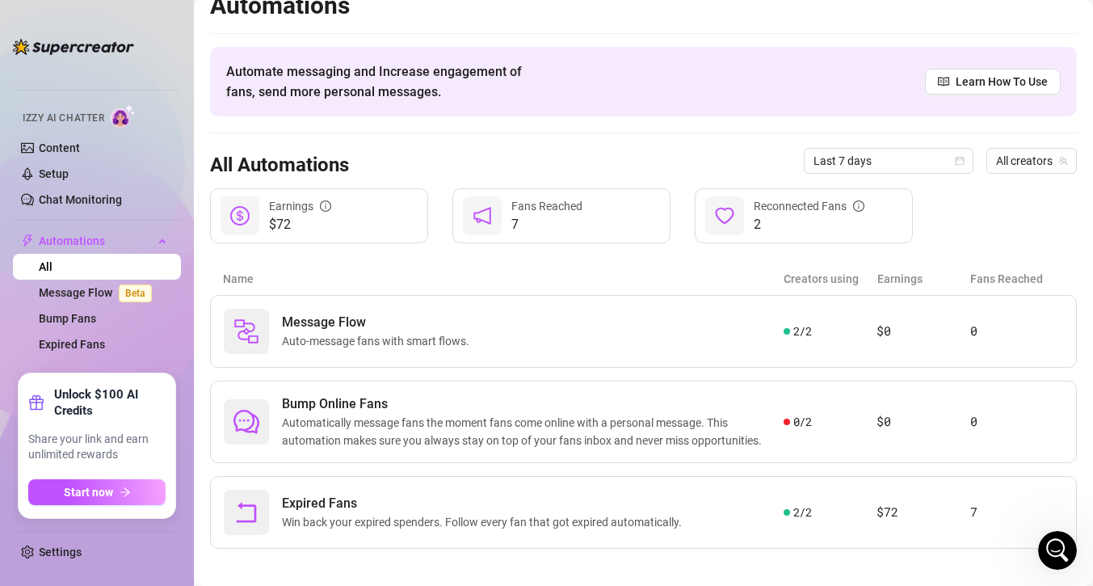
scroll to position [32, 0]
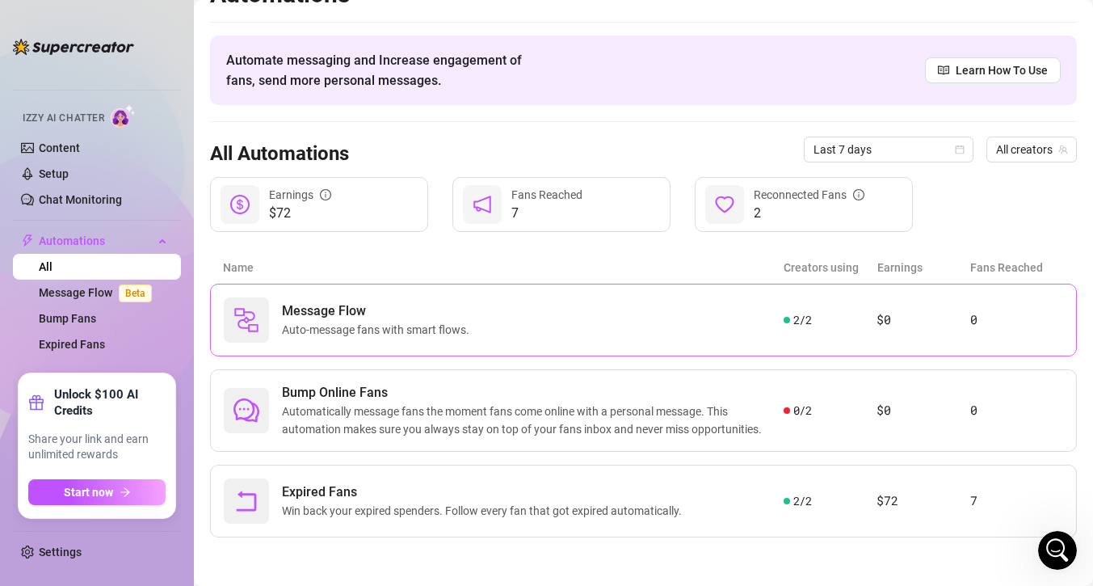
click at [598, 317] on div "Message Flow Auto-message fans with smart flows." at bounding box center [504, 319] width 560 height 45
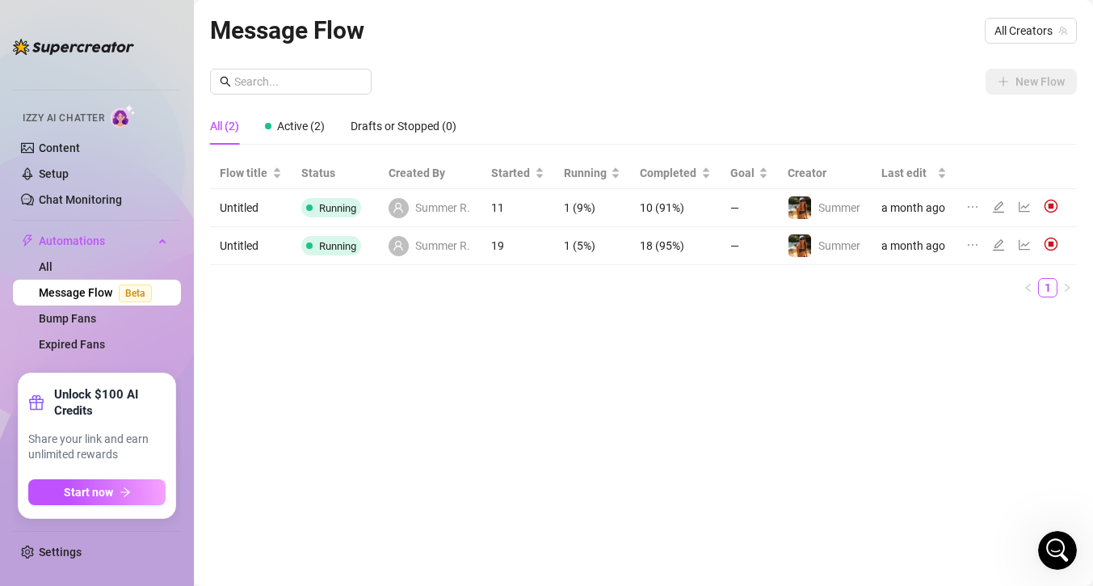
click at [99, 289] on link "Message Flow Beta" at bounding box center [99, 292] width 120 height 13
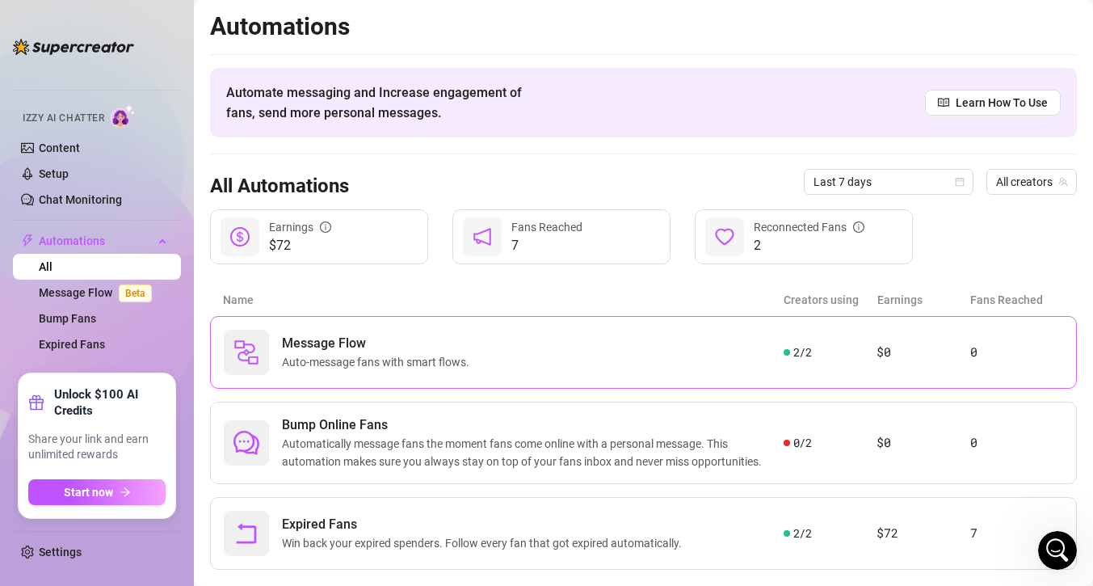
click at [435, 350] on span "Message Flow" at bounding box center [379, 343] width 194 height 19
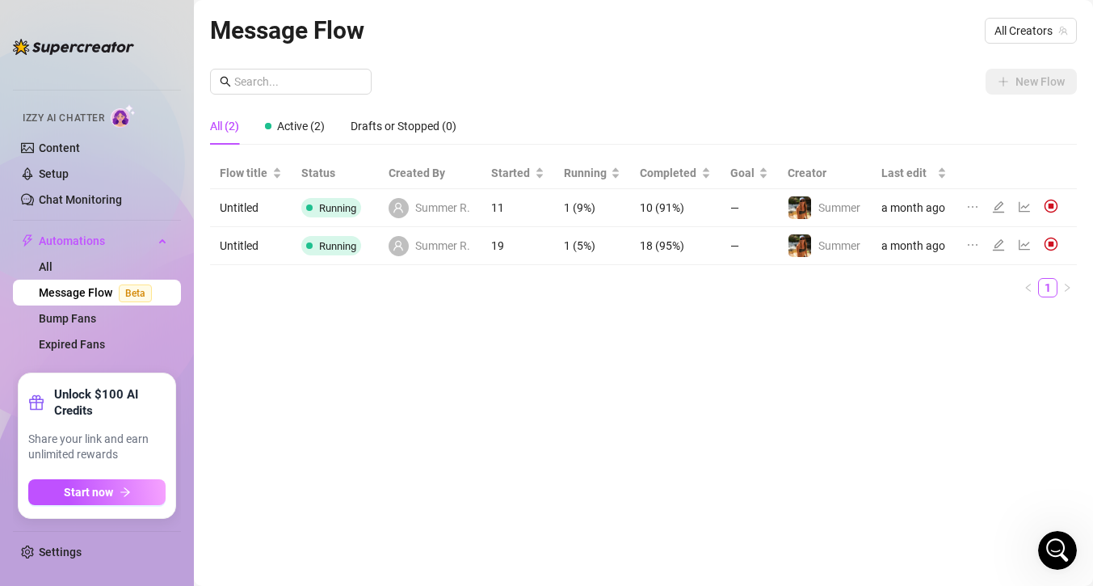
click at [90, 288] on link "Message Flow Beta" at bounding box center [99, 292] width 120 height 13
click at [82, 316] on link "Bump Fans" at bounding box center [67, 318] width 57 height 13
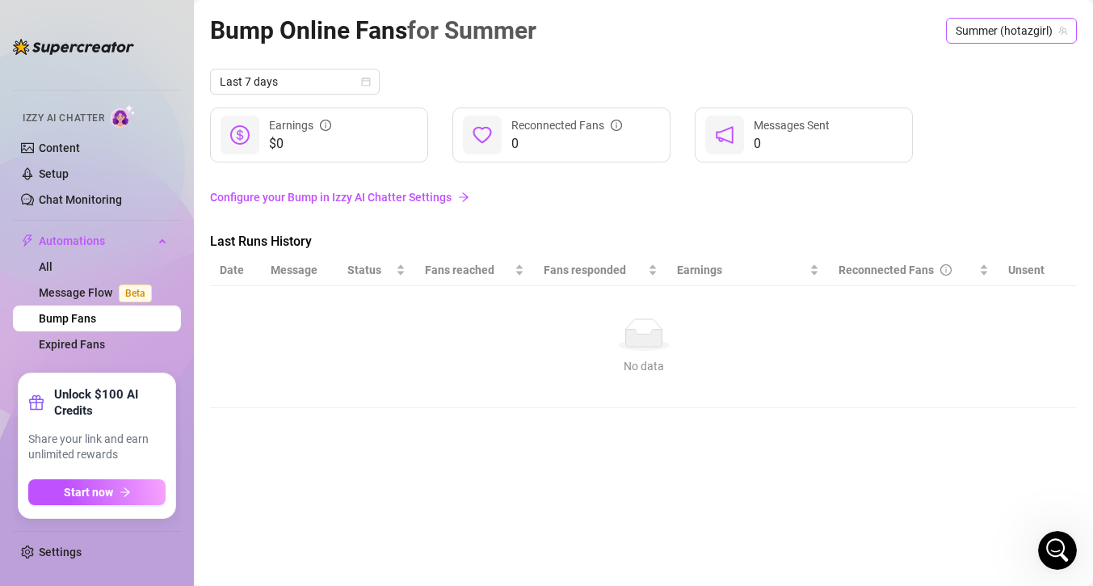
click at [1006, 29] on span "Summer (hotazgirl)" at bounding box center [1011, 31] width 111 height 24
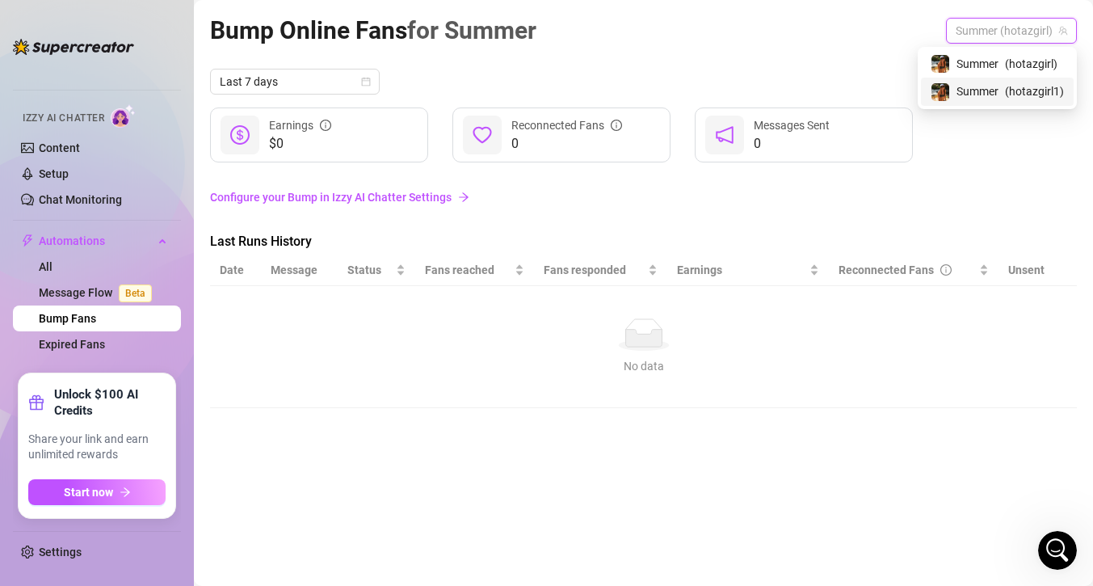
click at [993, 90] on span "Summer" at bounding box center [977, 91] width 42 height 18
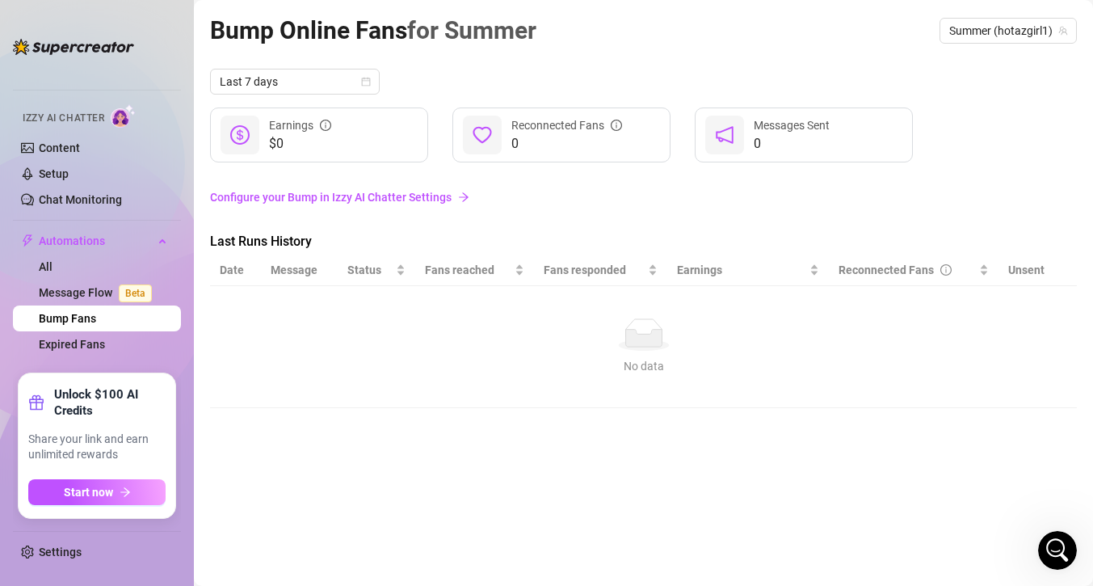
click at [64, 113] on span "Izzy AI Chatter" at bounding box center [64, 118] width 82 height 15
click at [44, 145] on link "Content" at bounding box center [59, 147] width 41 height 13
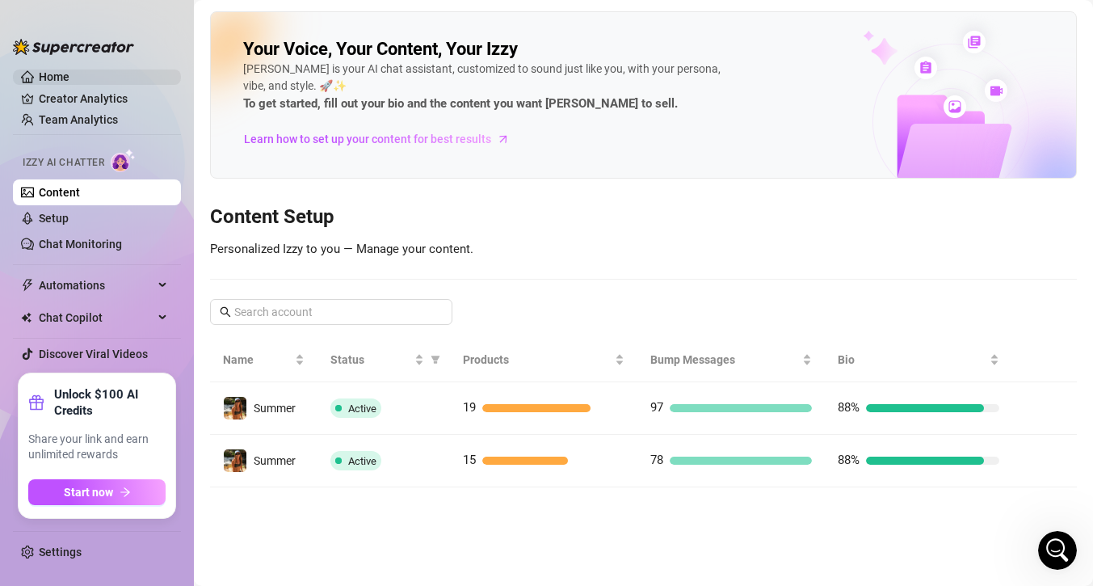
click at [51, 72] on link "Home" at bounding box center [54, 76] width 31 height 13
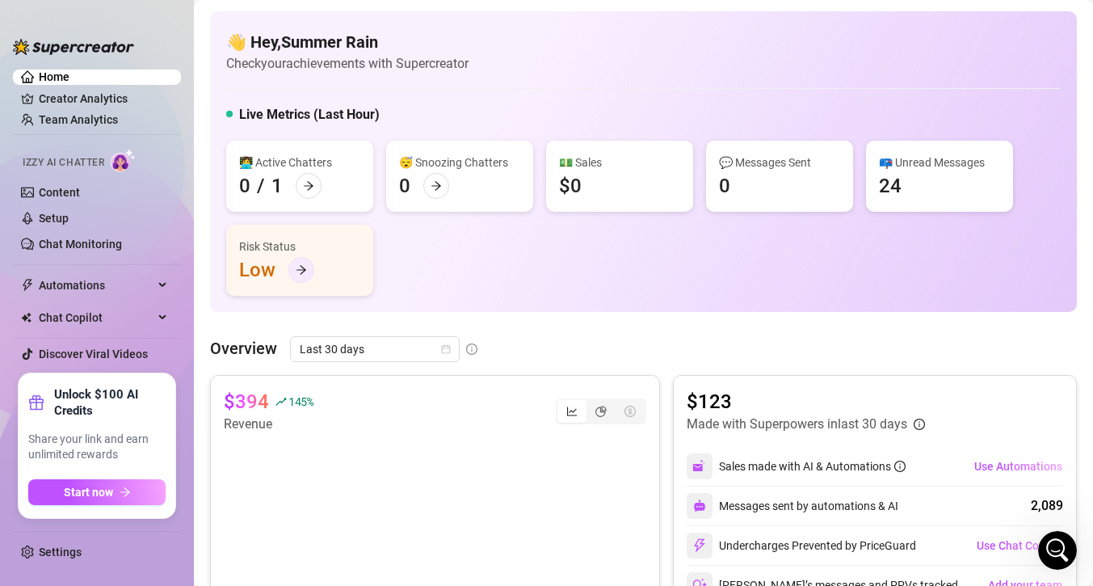
click at [305, 271] on icon "arrow-right" at bounding box center [301, 269] width 11 height 11
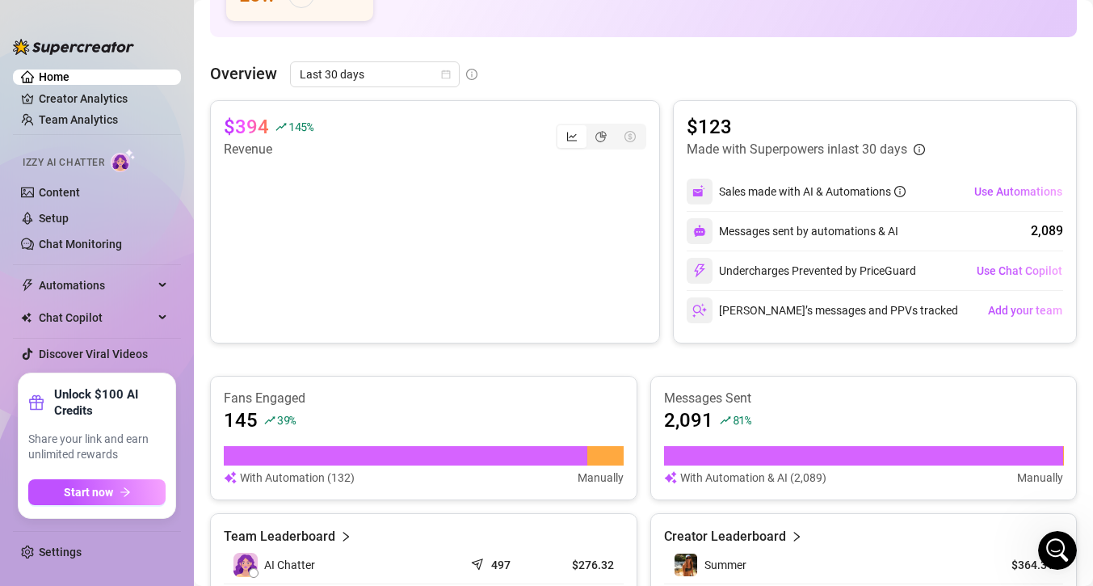
scroll to position [273, 0]
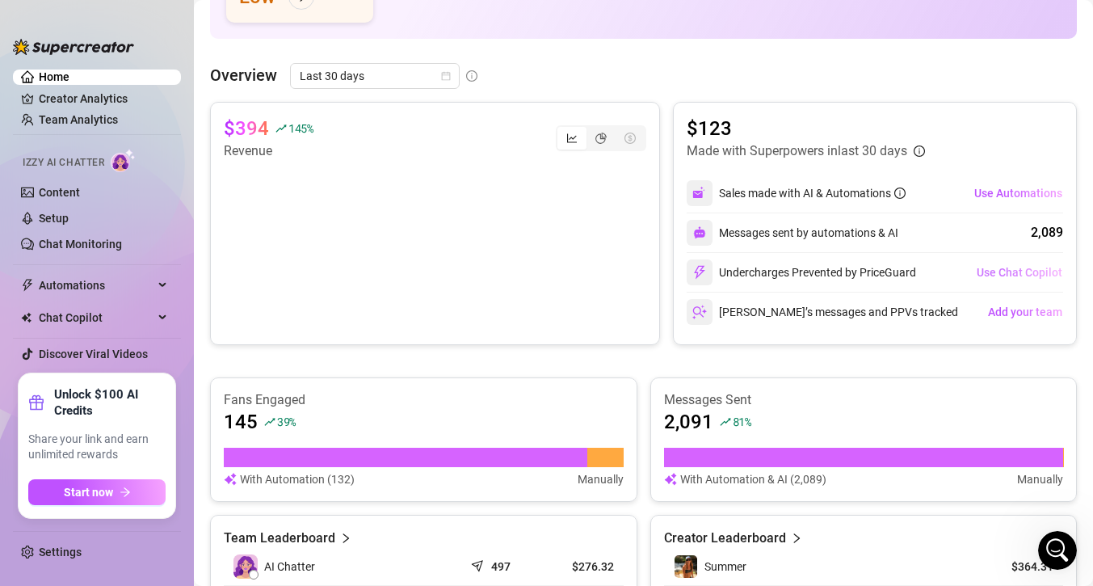
click at [1004, 271] on span "Use Chat Copilot" at bounding box center [1020, 272] width 86 height 13
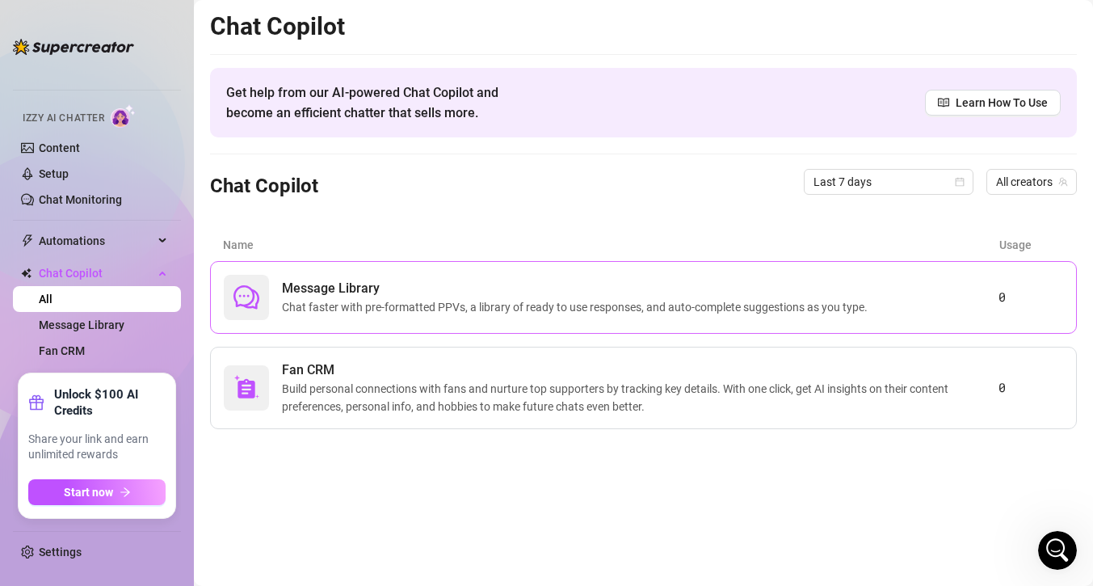
click at [850, 287] on span "Message Library" at bounding box center [578, 288] width 592 height 19
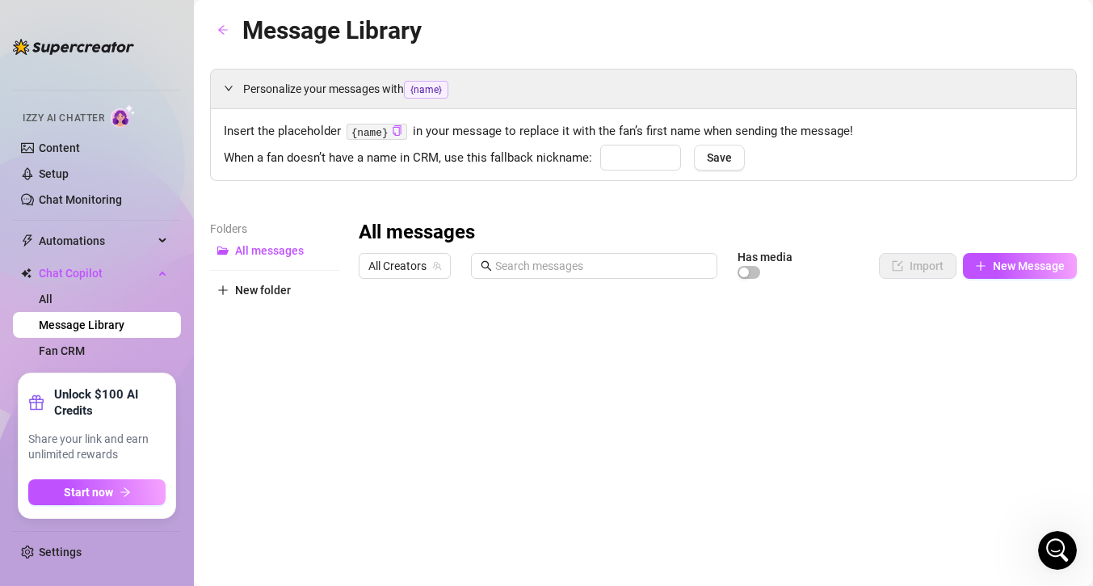
type input "babe"
click at [56, 145] on link "Content" at bounding box center [59, 147] width 41 height 13
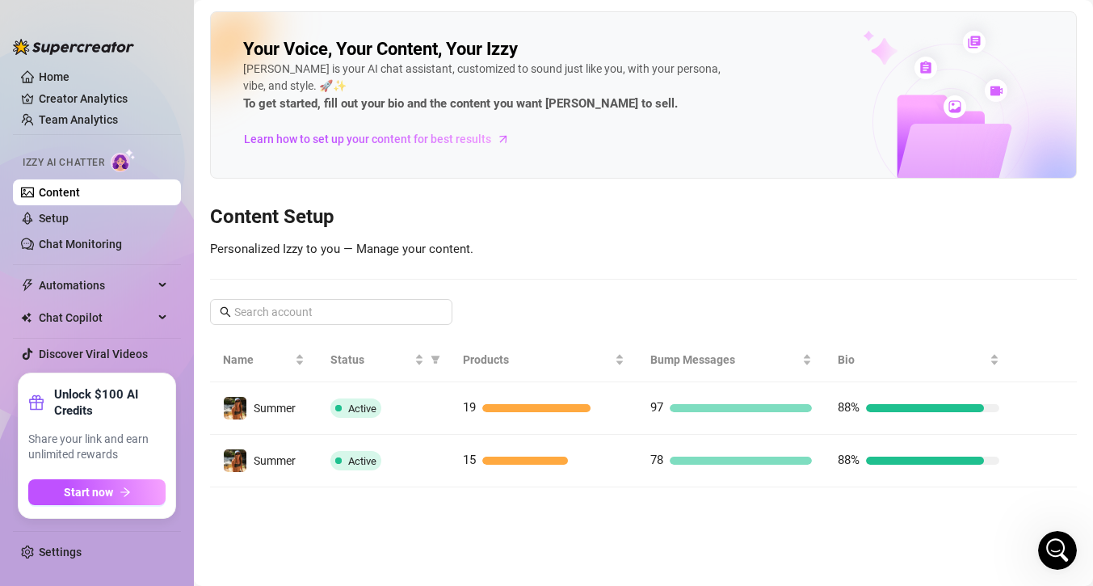
click at [695, 272] on div "Your Voice, Your Content, Your [PERSON_NAME] is your AI chat assistant, customi…" at bounding box center [643, 249] width 867 height 476
